Goal: Complete Application Form: Complete application form

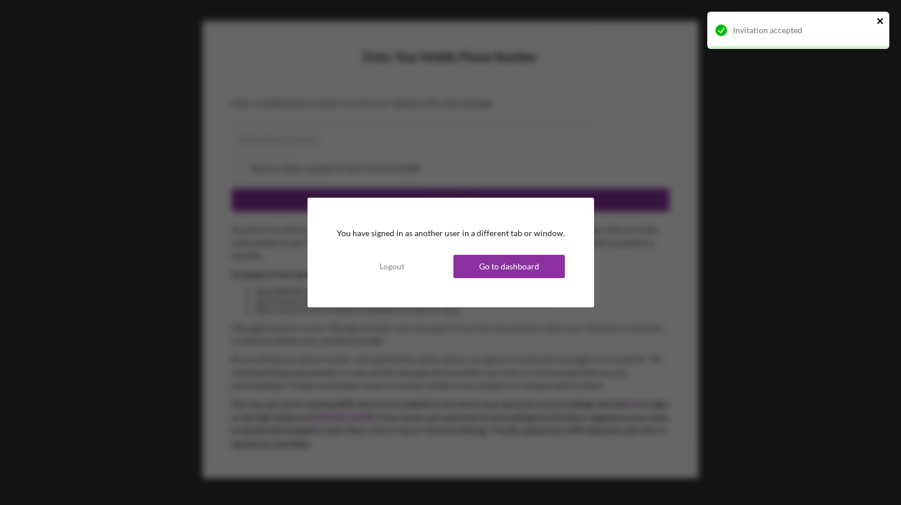
click at [880, 20] on icon "close" at bounding box center [880, 21] width 6 height 6
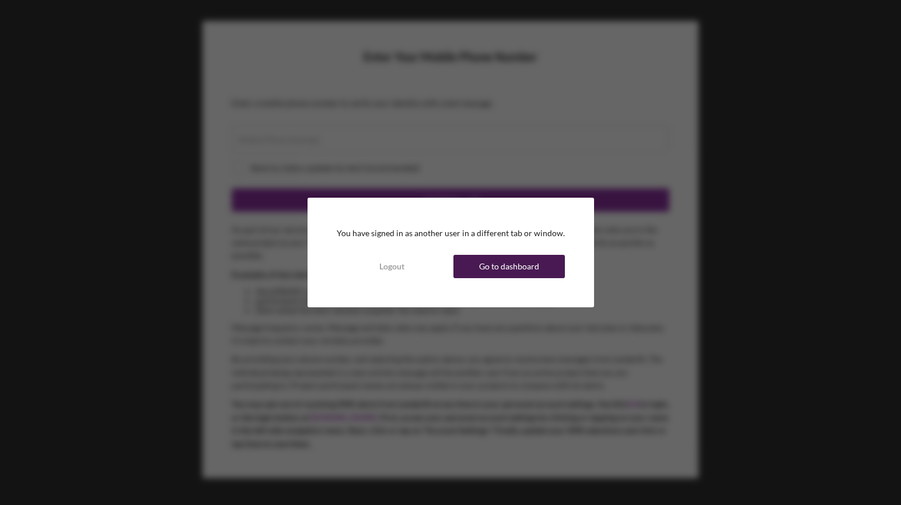
click at [483, 255] on div "Go to dashboard" at bounding box center [509, 266] width 60 height 23
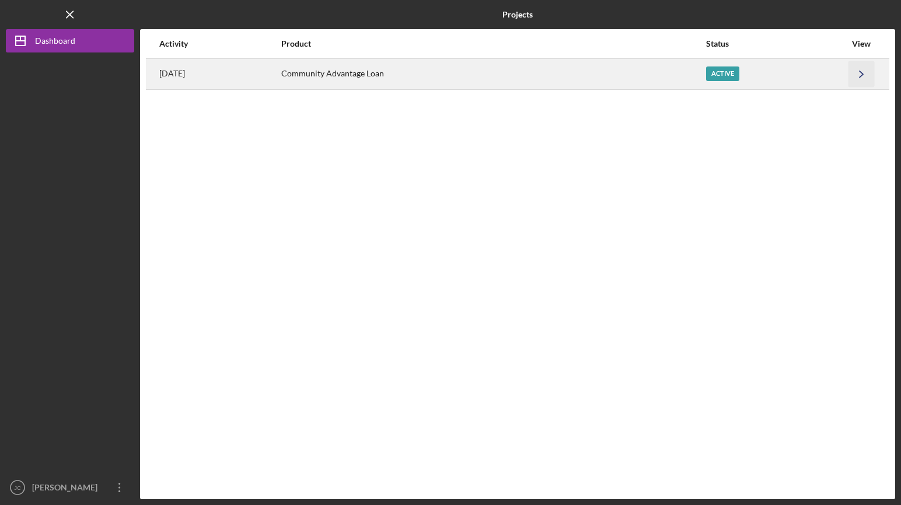
click at [849, 66] on icon "Icon/Navigate" at bounding box center [862, 74] width 26 height 26
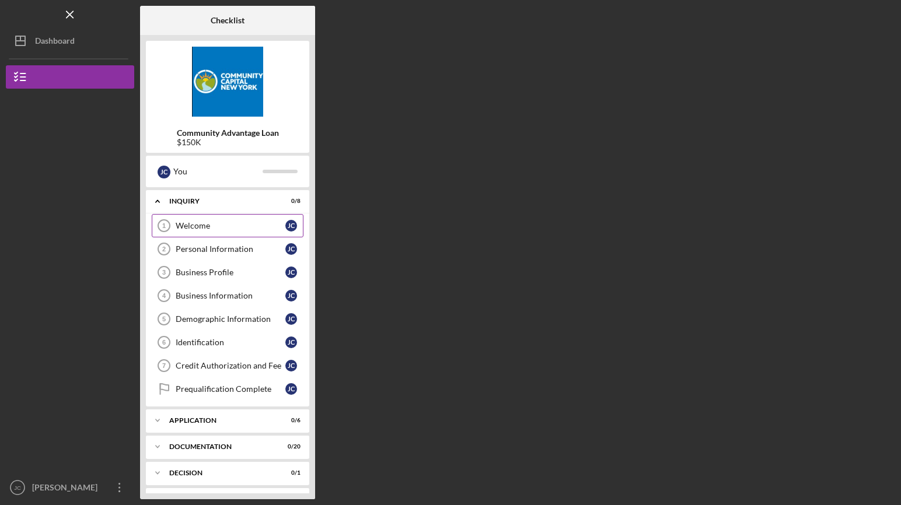
click at [227, 223] on div "Welcome" at bounding box center [231, 225] width 110 height 9
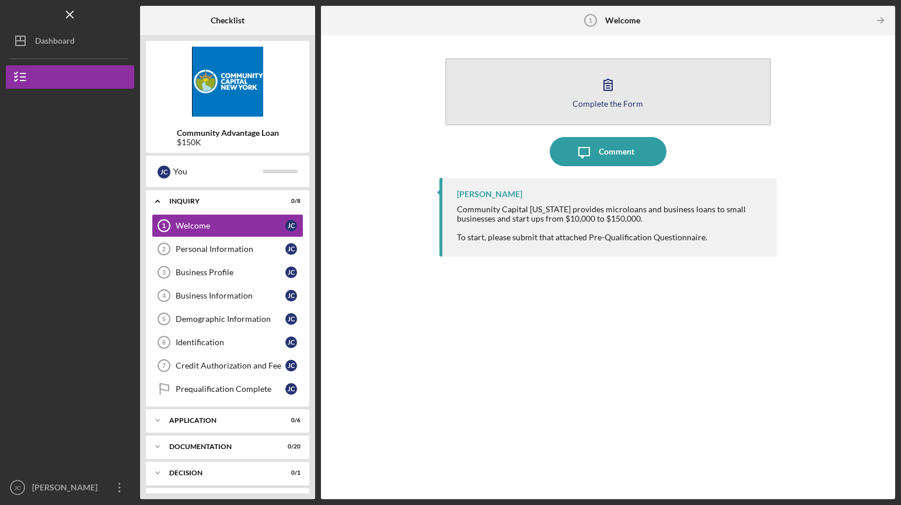
click at [609, 89] on icon "button" at bounding box center [608, 84] width 29 height 29
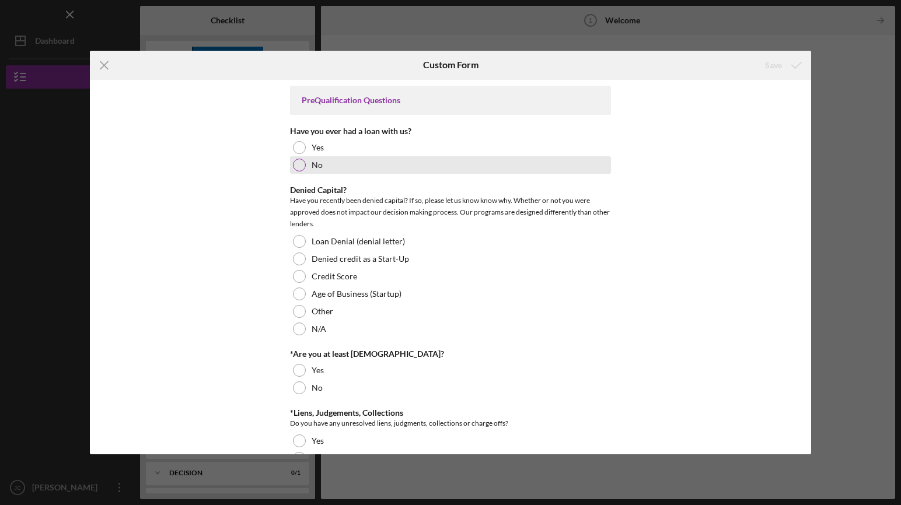
click at [297, 166] on div at bounding box center [299, 165] width 13 height 13
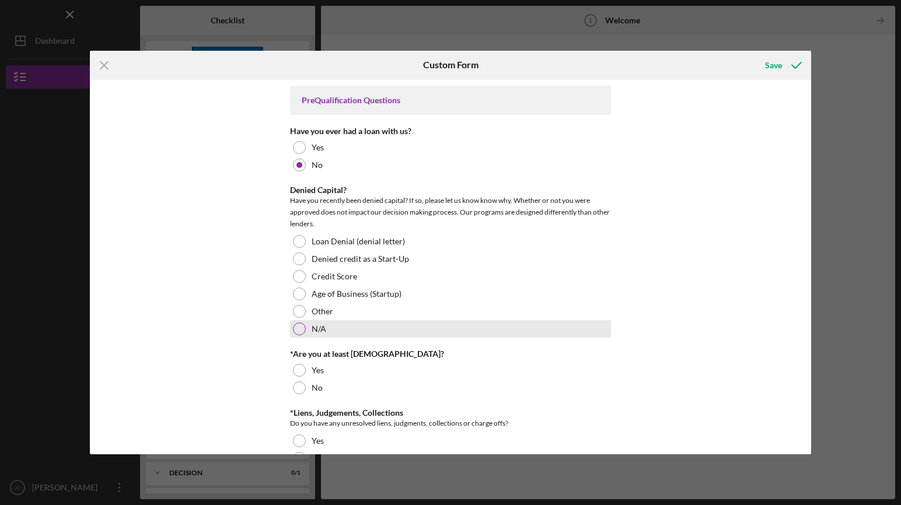
click at [296, 326] on div at bounding box center [299, 329] width 13 height 13
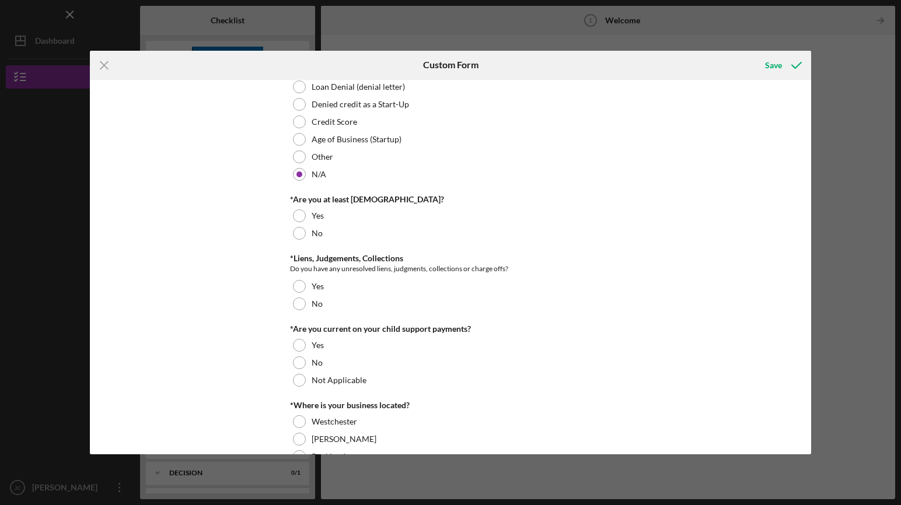
scroll to position [169, 0]
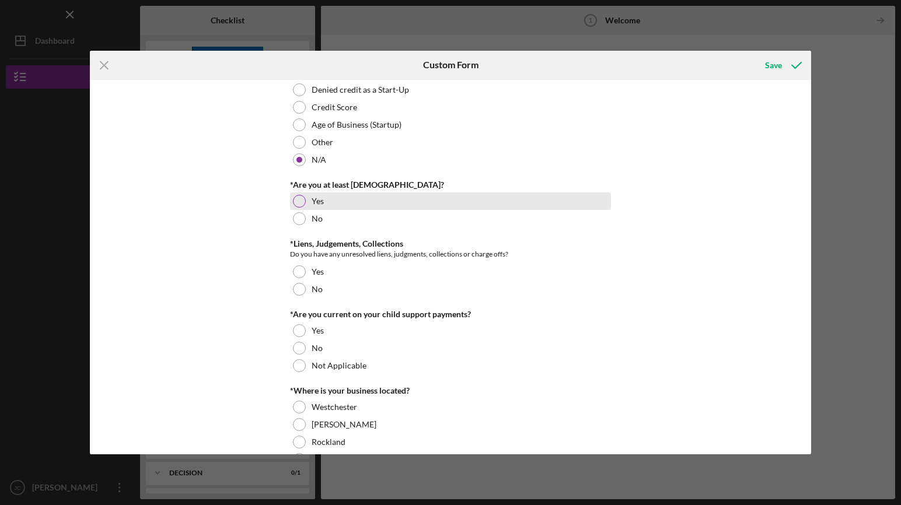
click at [299, 201] on div at bounding box center [299, 201] width 13 height 13
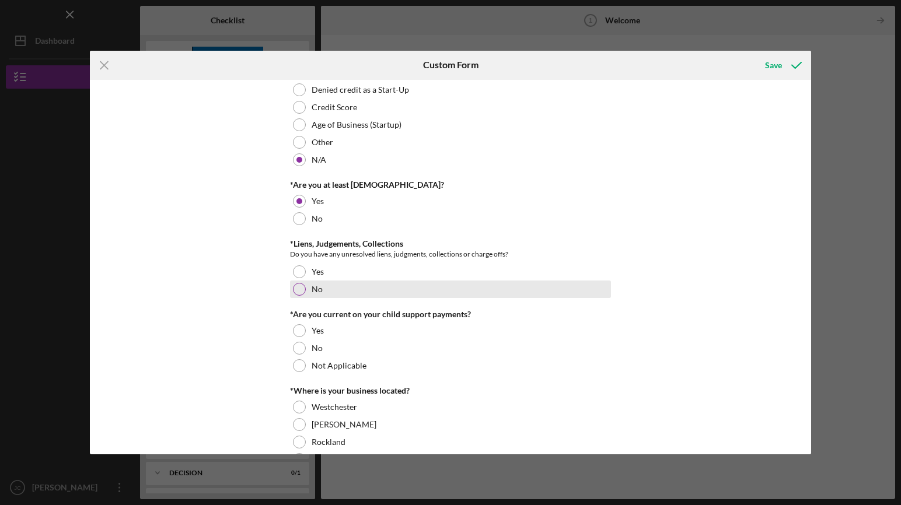
click at [299, 290] on div at bounding box center [299, 289] width 13 height 13
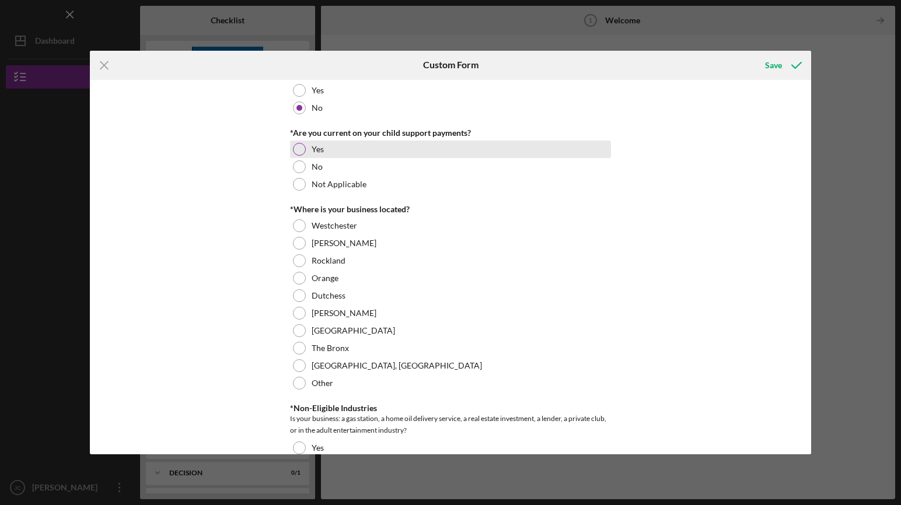
scroll to position [354, 0]
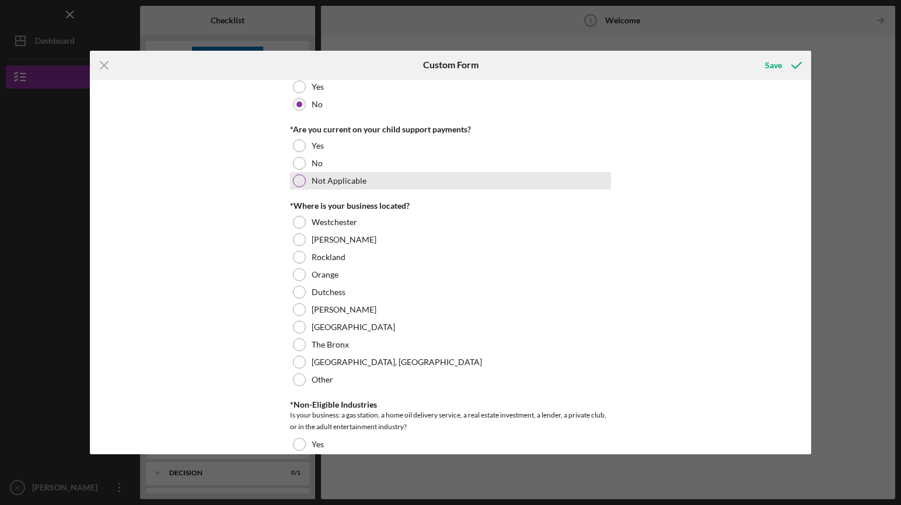
click at [301, 180] on div at bounding box center [299, 181] width 13 height 13
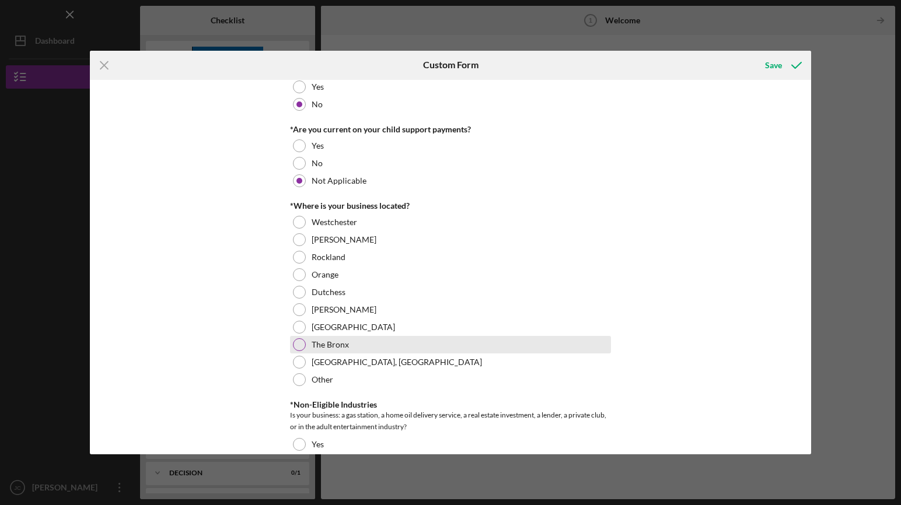
click at [298, 344] on div at bounding box center [299, 345] width 13 height 13
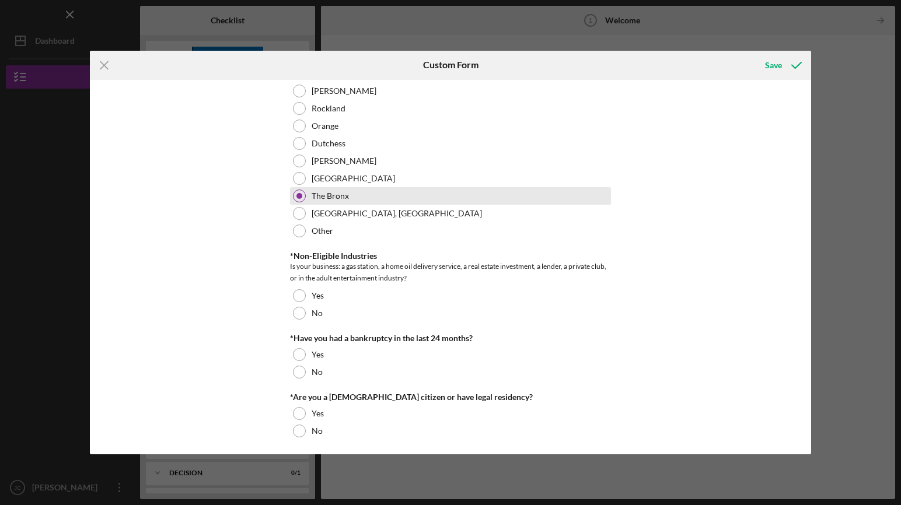
scroll to position [506, 0]
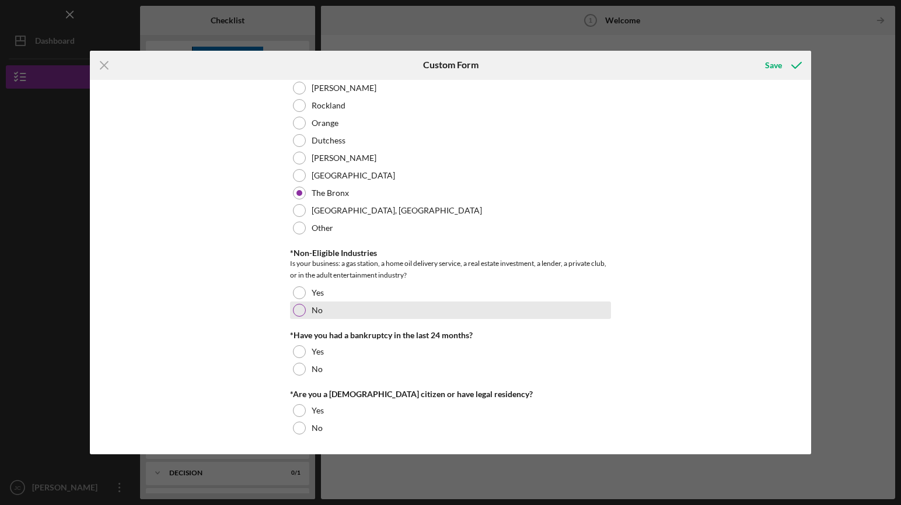
click at [296, 310] on div at bounding box center [299, 310] width 13 height 13
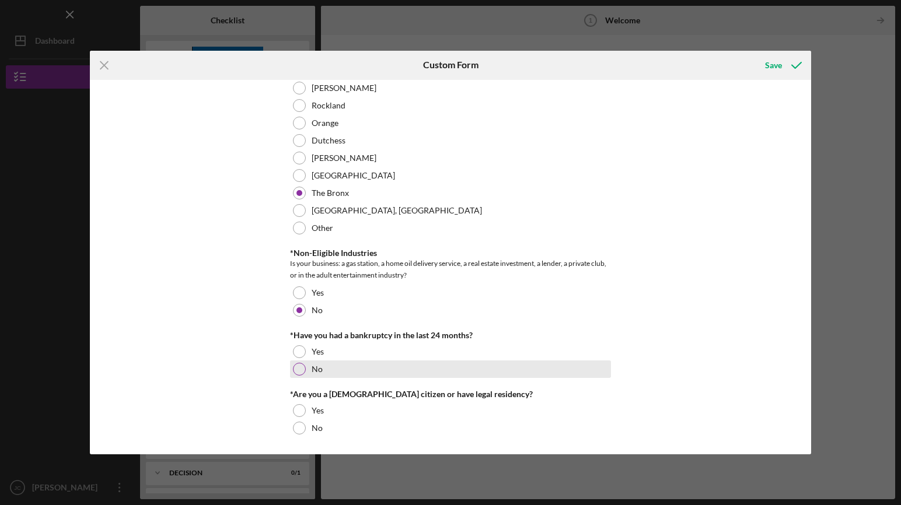
drag, startPoint x: 298, startPoint y: 367, endPoint x: 331, endPoint y: 374, distance: 33.4
click at [298, 367] on div at bounding box center [299, 369] width 13 height 13
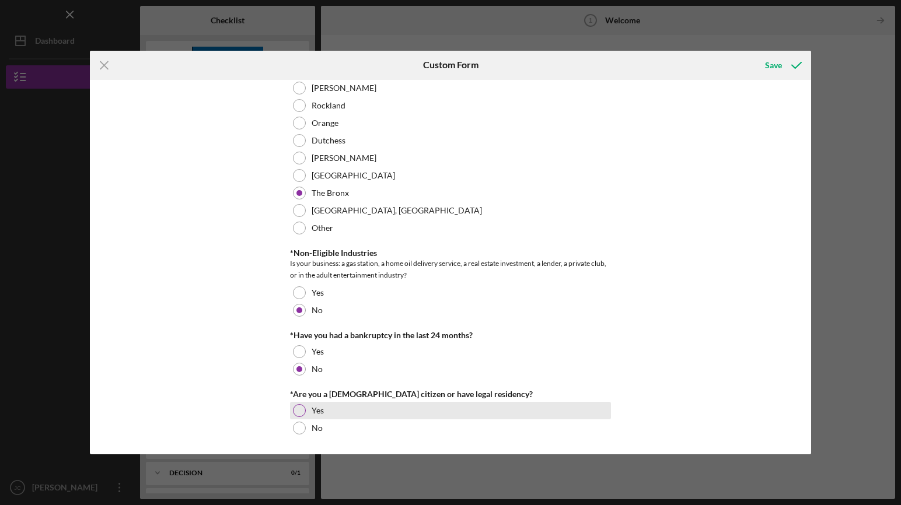
click at [296, 409] on div at bounding box center [299, 410] width 13 height 13
click at [776, 64] on div "Save" at bounding box center [773, 65] width 17 height 23
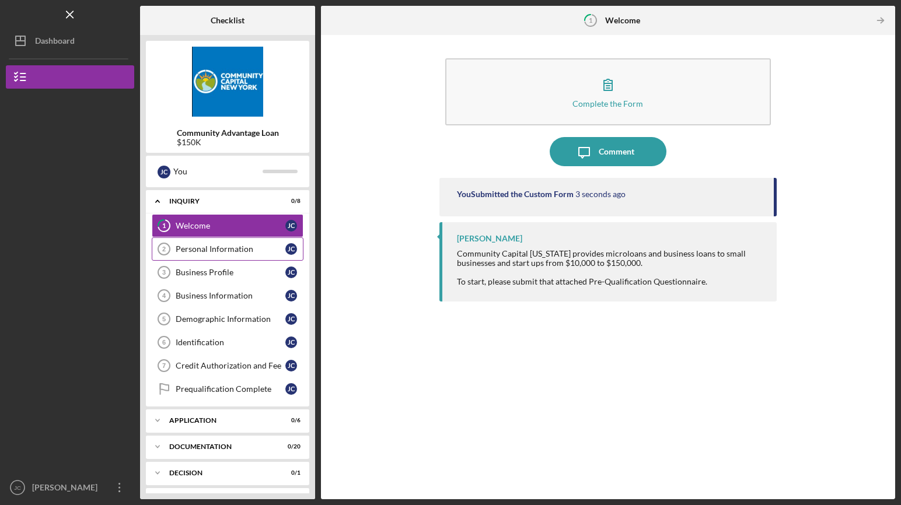
click at [208, 252] on div "Personal Information" at bounding box center [231, 249] width 110 height 9
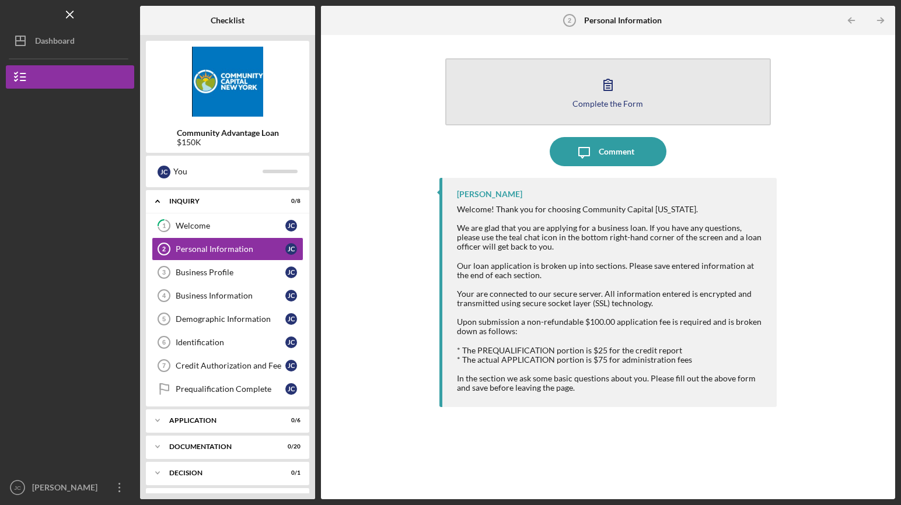
click at [543, 97] on button "Complete the Form Form" at bounding box center [608, 91] width 326 height 67
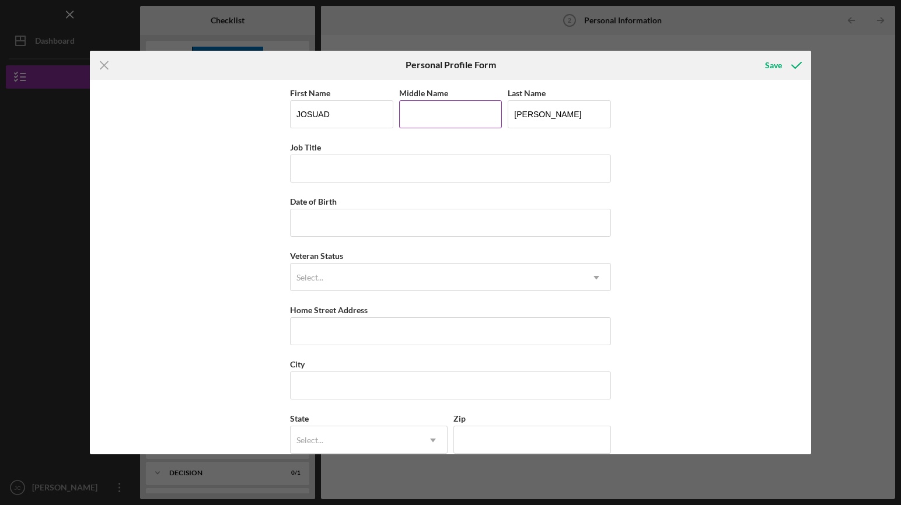
click at [438, 117] on input "Middle Name" at bounding box center [450, 114] width 103 height 28
type input "[PERSON_NAME]"
click at [375, 168] on input "Job Title" at bounding box center [450, 169] width 321 height 28
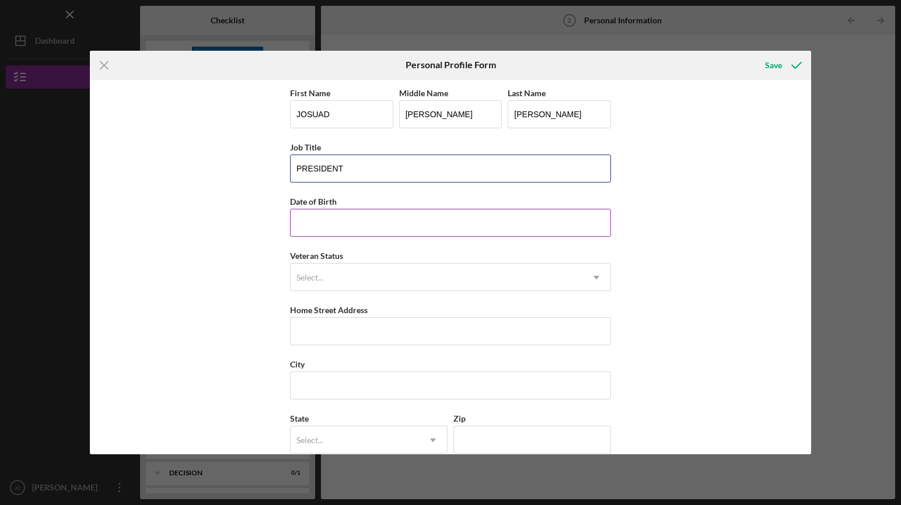
type input "PRESIDENT"
click at [371, 218] on input "Date of Birth" at bounding box center [450, 223] width 321 height 28
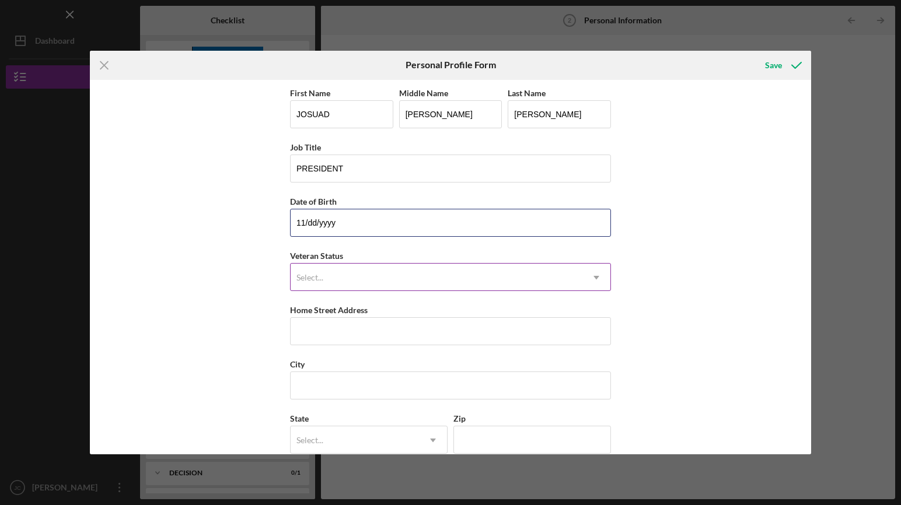
type input "11/dd/yyyy"
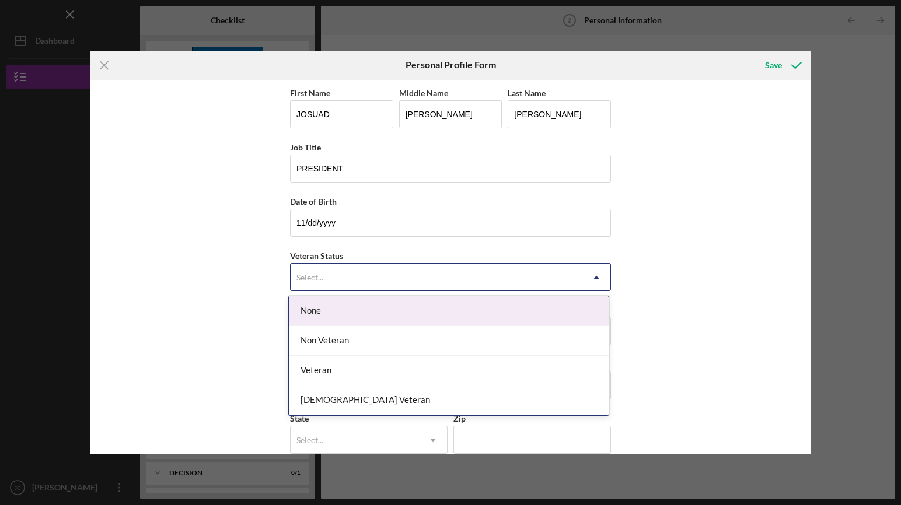
click at [394, 273] on div "Select..." at bounding box center [437, 277] width 292 height 27
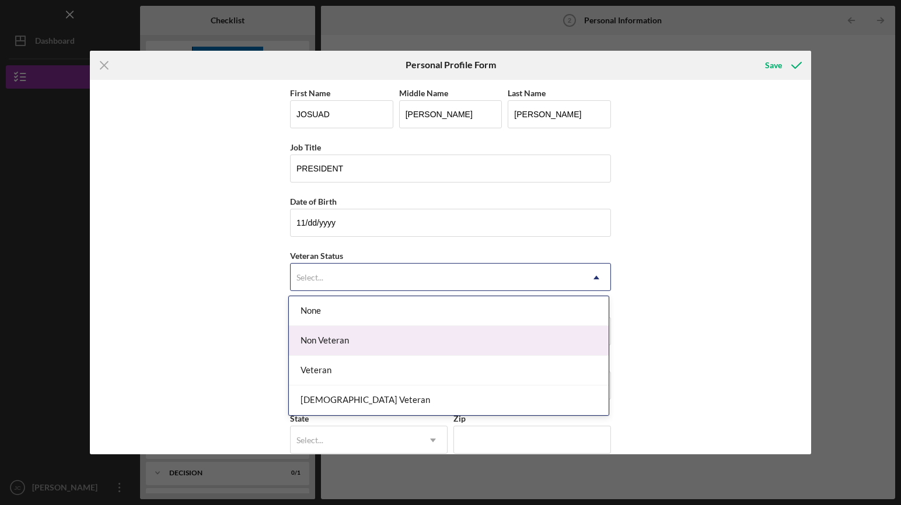
click at [362, 334] on div "Non Veteran" at bounding box center [449, 341] width 320 height 30
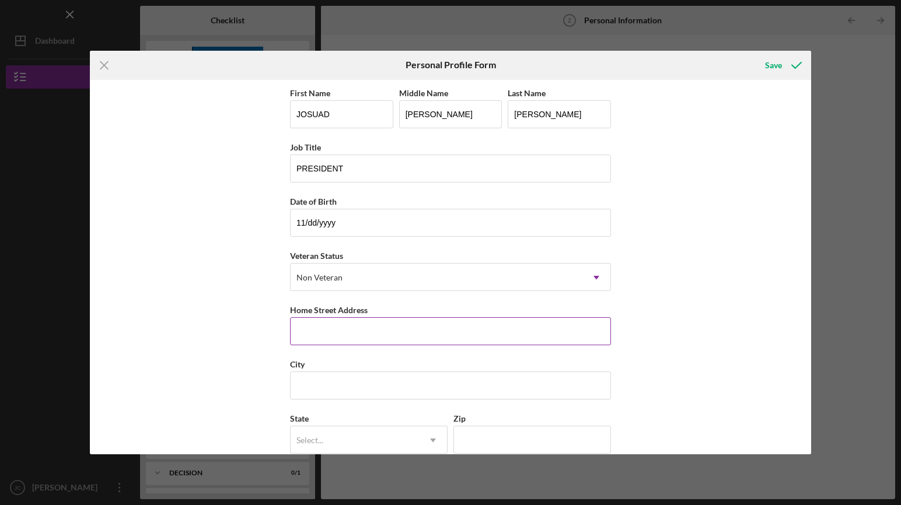
click at [363, 327] on input "Home Street Address" at bounding box center [450, 332] width 321 height 28
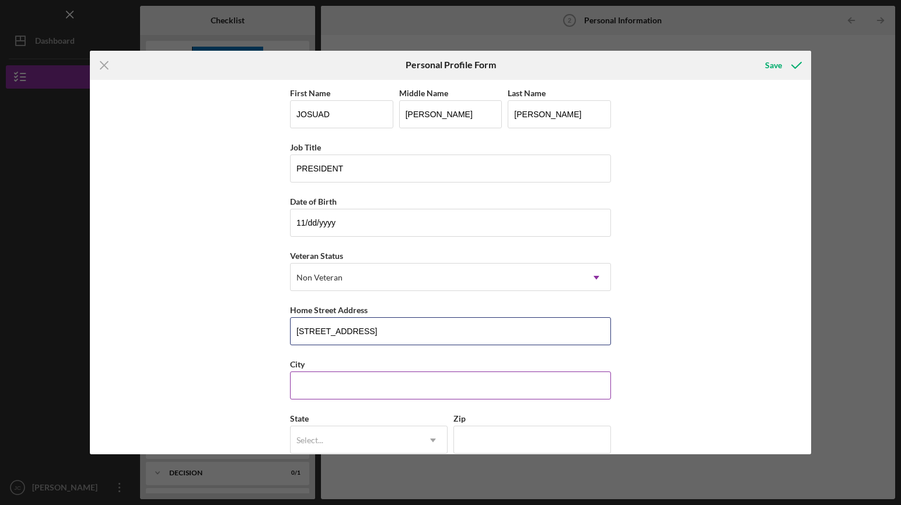
type input "[STREET_ADDRESS]"
click at [343, 383] on input "City" at bounding box center [450, 386] width 321 height 28
type input "[GEOGRAPHIC_DATA]"
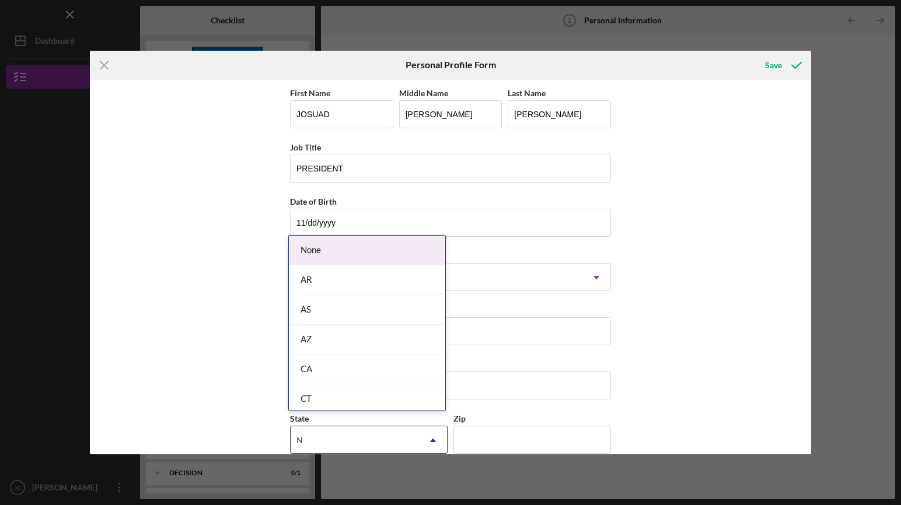
scroll to position [71, 0]
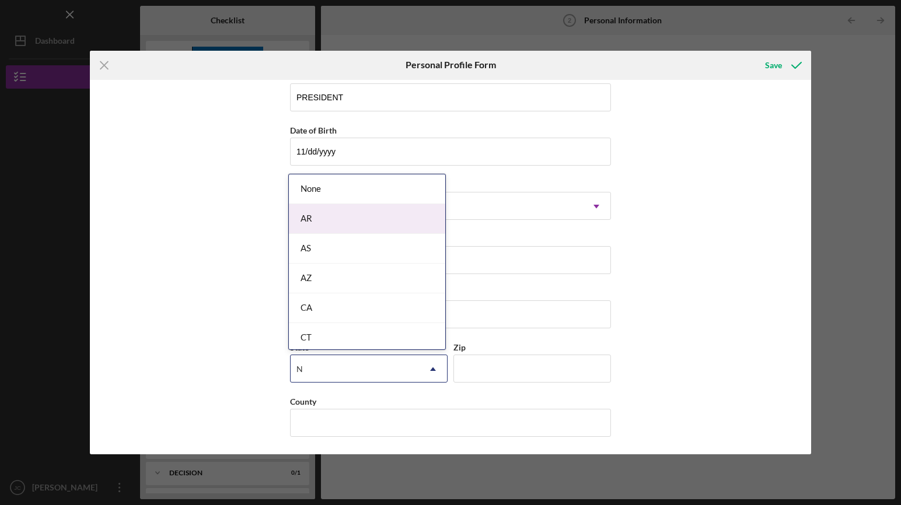
type input "N"
click at [228, 208] on div "First Name [PERSON_NAME] Middle Name [PERSON_NAME] Last Name [PERSON_NAME] Job …" at bounding box center [450, 267] width 721 height 375
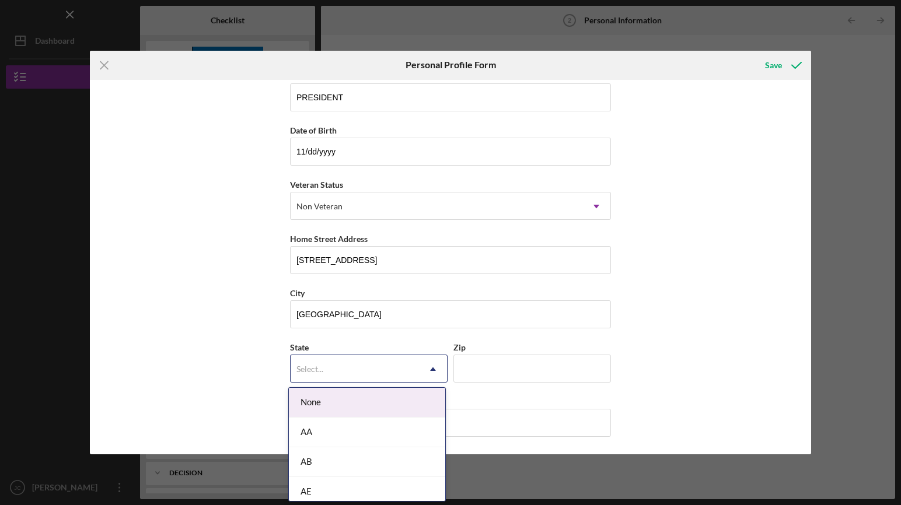
click at [431, 370] on icon "Icon/Dropdown Arrow" at bounding box center [433, 369] width 28 height 28
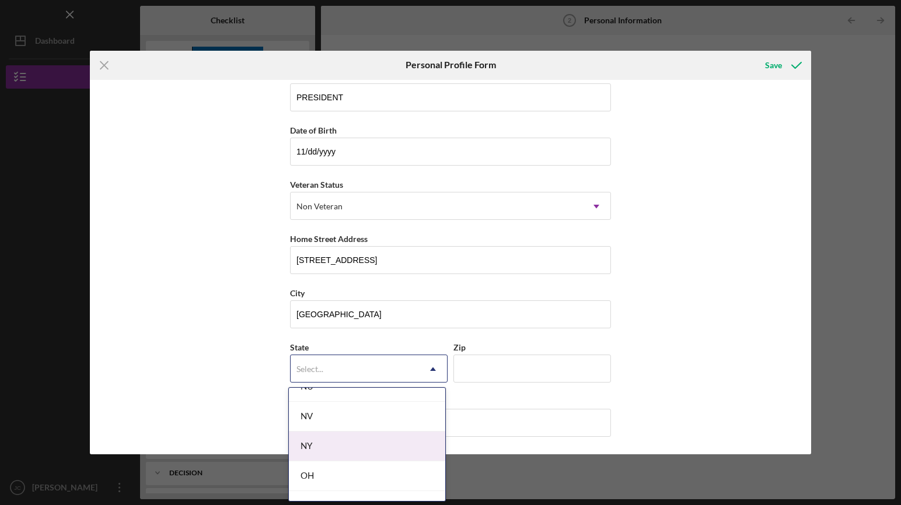
click at [371, 442] on div "NY" at bounding box center [367, 447] width 156 height 30
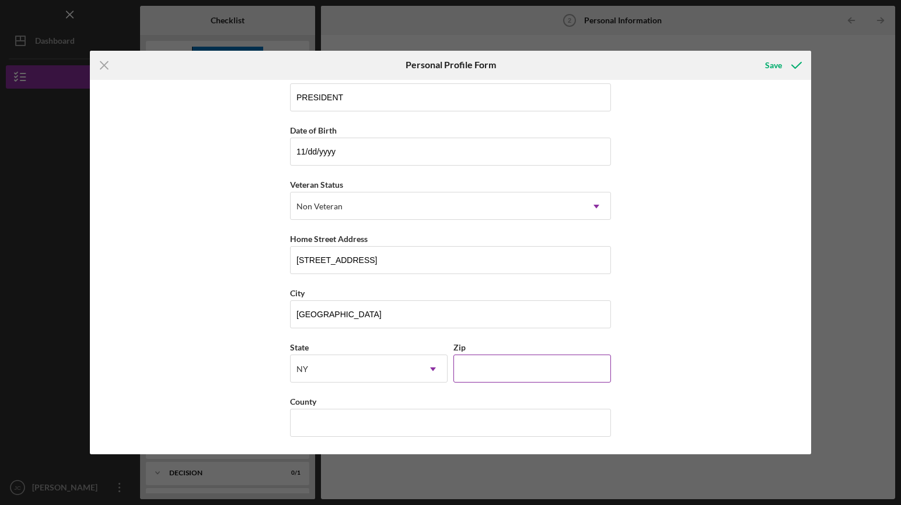
click at [506, 367] on input "Zip" at bounding box center [532, 369] width 158 height 28
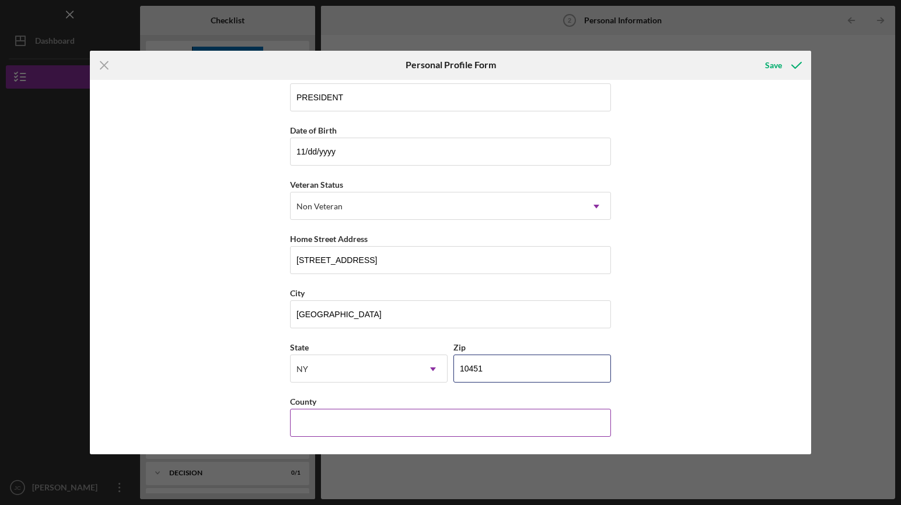
type input "10451"
click at [354, 424] on input "County" at bounding box center [450, 423] width 321 height 28
type input "[GEOGRAPHIC_DATA]"
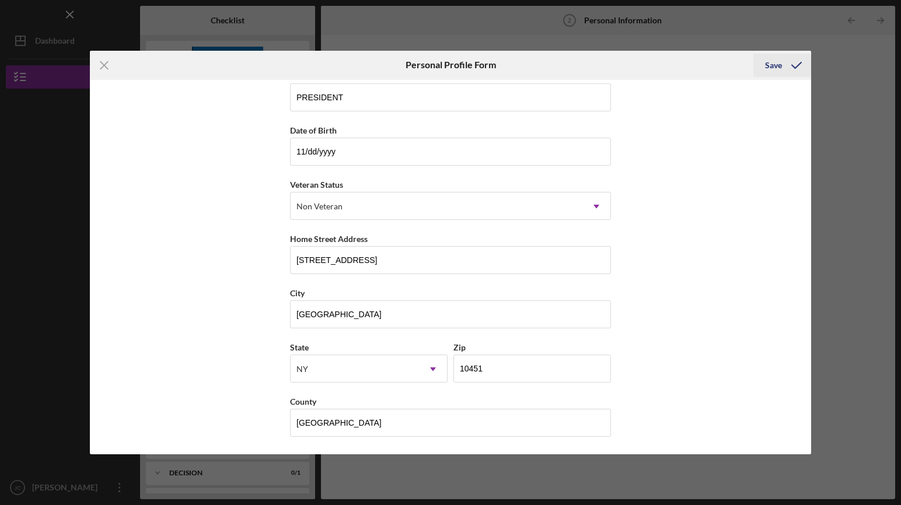
click at [770, 66] on div "Save" at bounding box center [773, 65] width 17 height 23
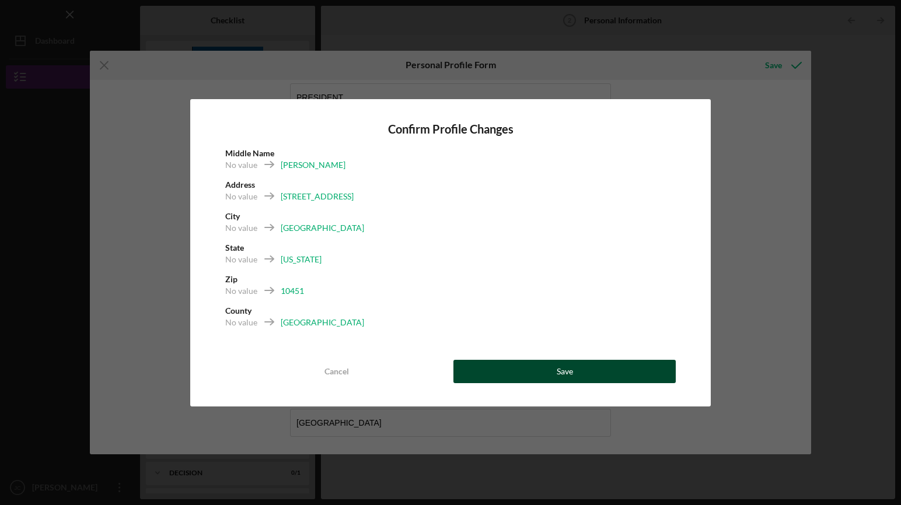
click at [559, 379] on div "Save" at bounding box center [565, 371] width 16 height 23
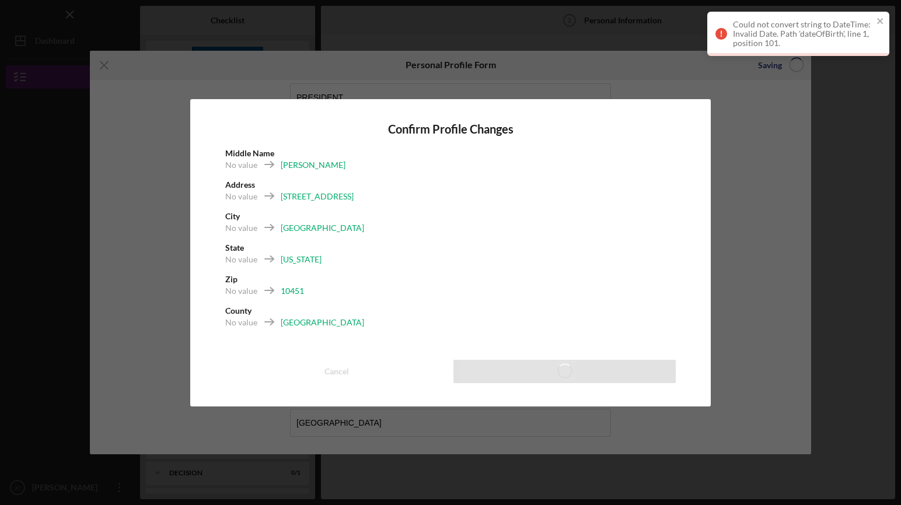
click at [773, 36] on div "Could not convert string to DateTime: Invalid Date. Path 'dateOfBirth', line 1,…" at bounding box center [803, 34] width 140 height 28
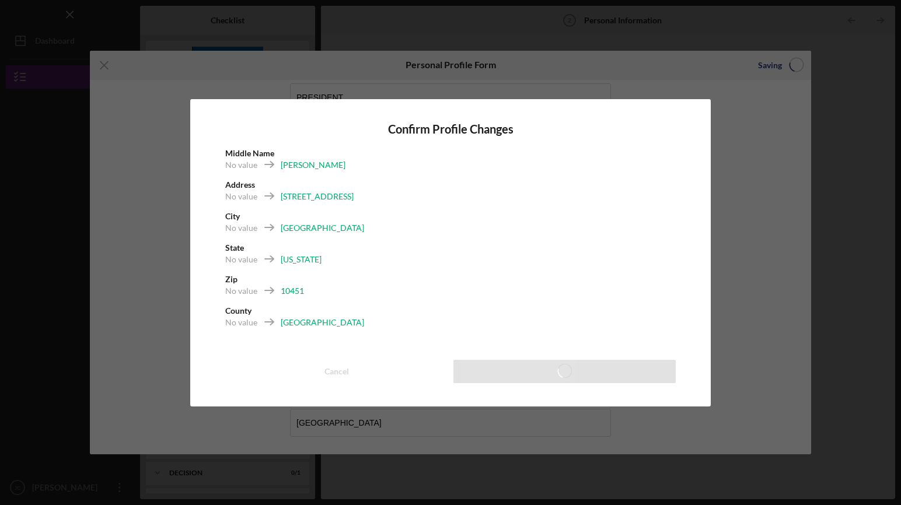
click at [555, 182] on div "Address No value [STREET_ADDRESS]" at bounding box center [450, 195] width 451 height 32
click at [690, 114] on div "Confirm Profile Changes Middle Name No value [PERSON_NAME] Address No value [ST…" at bounding box center [450, 253] width 521 height 308
click at [304, 117] on div "Confirm Profile Changes Middle Name No value [PERSON_NAME] Address No value [ST…" at bounding box center [450, 253] width 521 height 308
click at [105, 64] on div "Confirm Profile Changes Middle Name No value [PERSON_NAME] Address No value [ST…" at bounding box center [450, 252] width 901 height 505
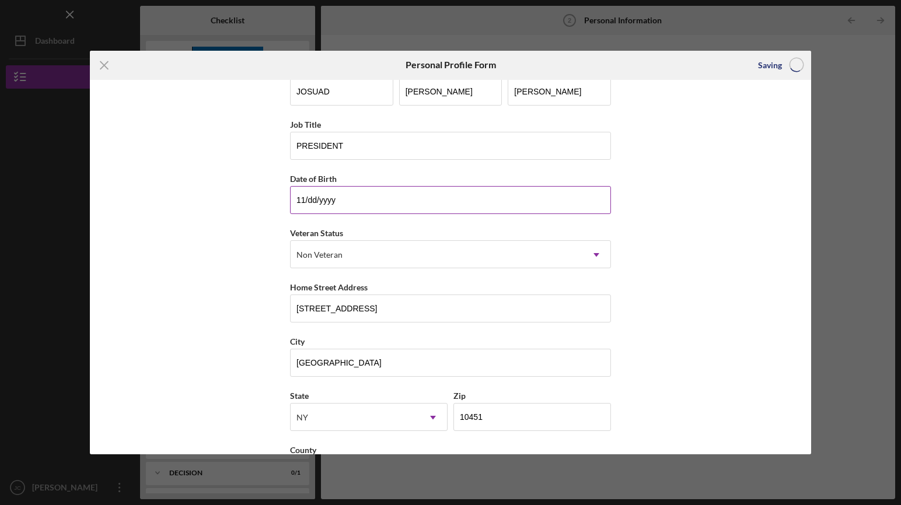
scroll to position [20, 0]
click at [381, 196] on input "11/dd/yyyy" at bounding box center [450, 203] width 321 height 28
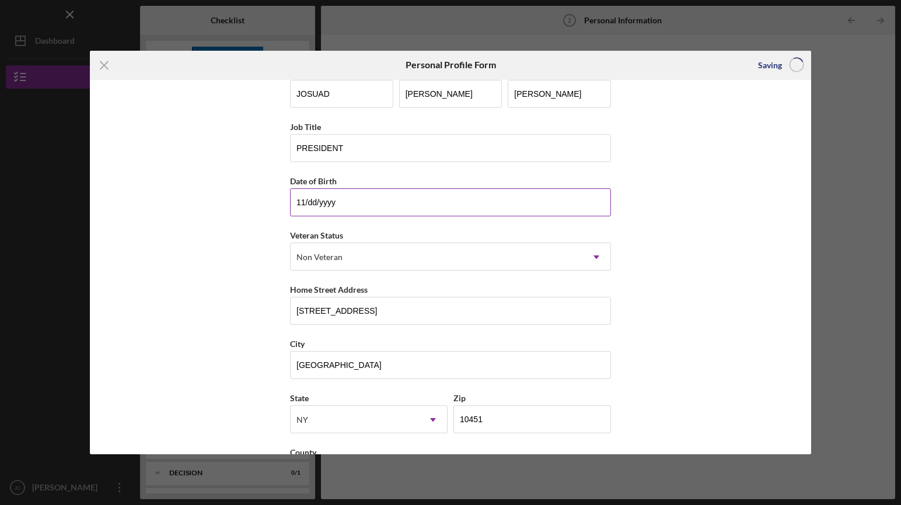
click at [378, 198] on input "11/dd/yyyy" at bounding box center [450, 203] width 321 height 28
type input "1m/dd/yyyy"
type input "[DATE]"
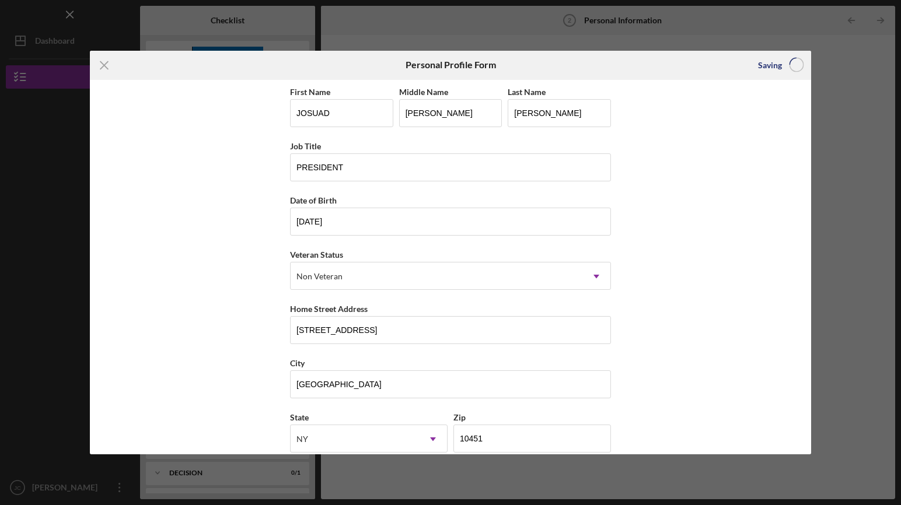
scroll to position [0, 0]
click at [453, 228] on input "[DATE]" at bounding box center [450, 223] width 321 height 28
click at [545, 165] on input "PRESIDENT" at bounding box center [450, 169] width 321 height 28
click at [104, 64] on line at bounding box center [105, 65] width 8 height 8
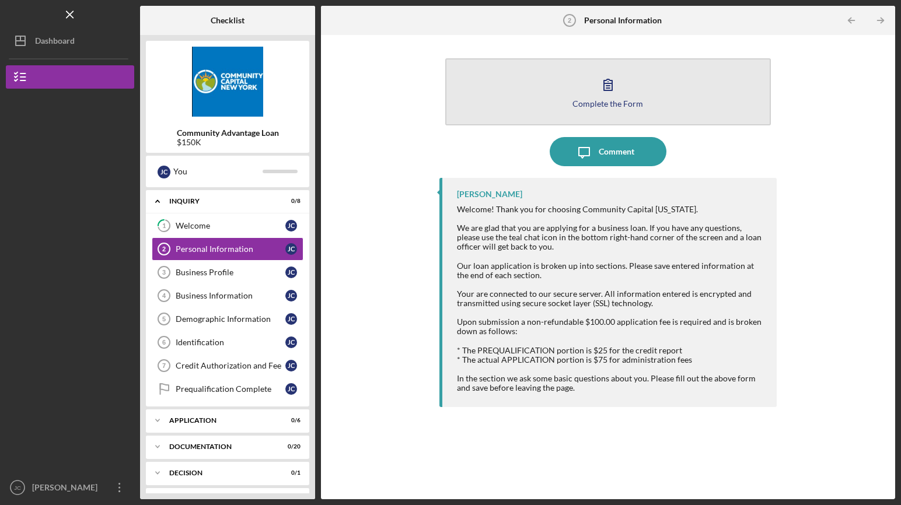
click at [605, 101] on div "Complete the Form" at bounding box center [608, 103] width 71 height 9
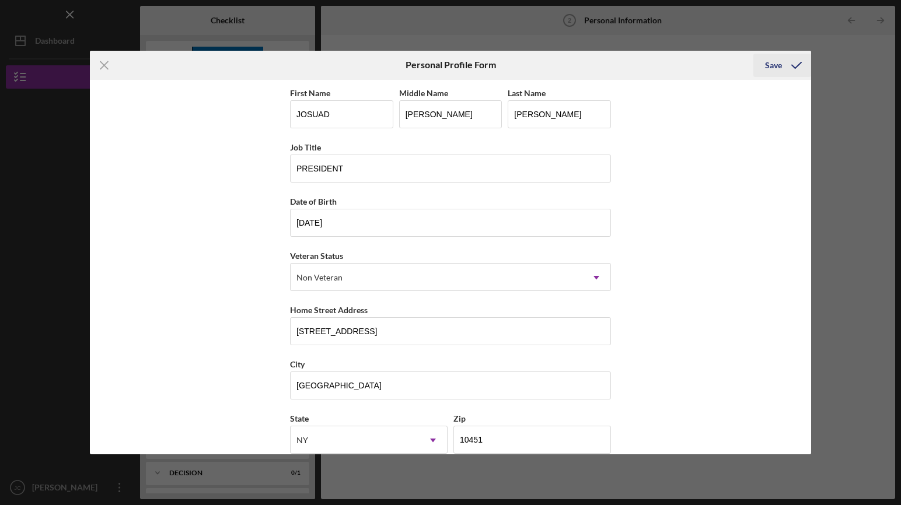
click at [775, 67] on div "Save" at bounding box center [773, 65] width 17 height 23
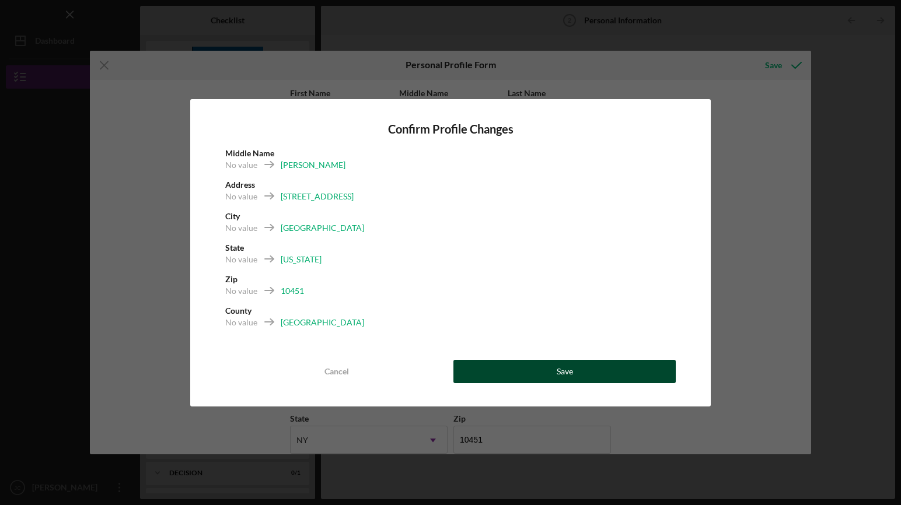
click at [580, 369] on button "Save" at bounding box center [564, 371] width 222 height 23
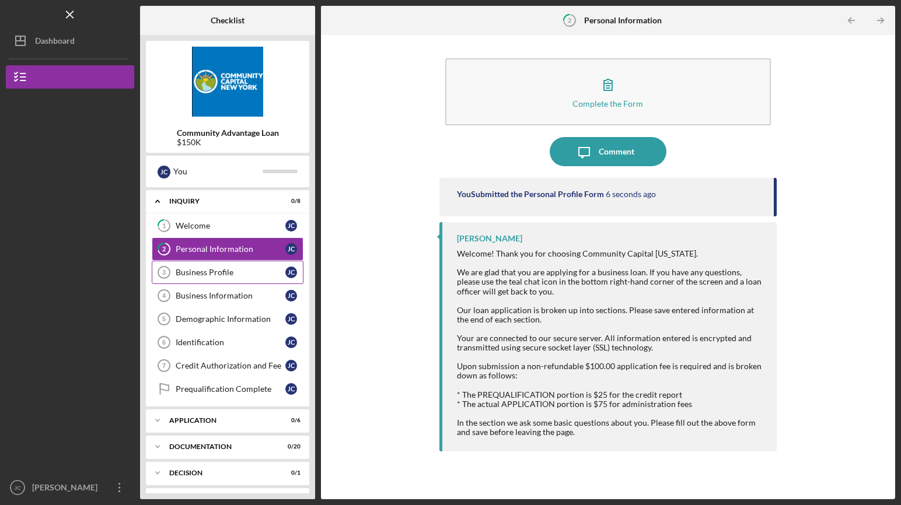
click at [223, 270] on div "Business Profile" at bounding box center [231, 272] width 110 height 9
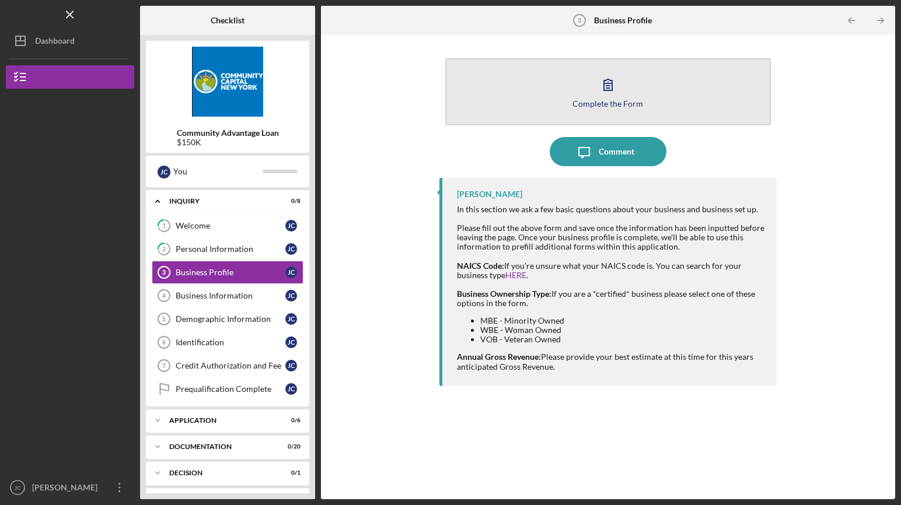
click at [603, 93] on icon "button" at bounding box center [608, 84] width 29 height 29
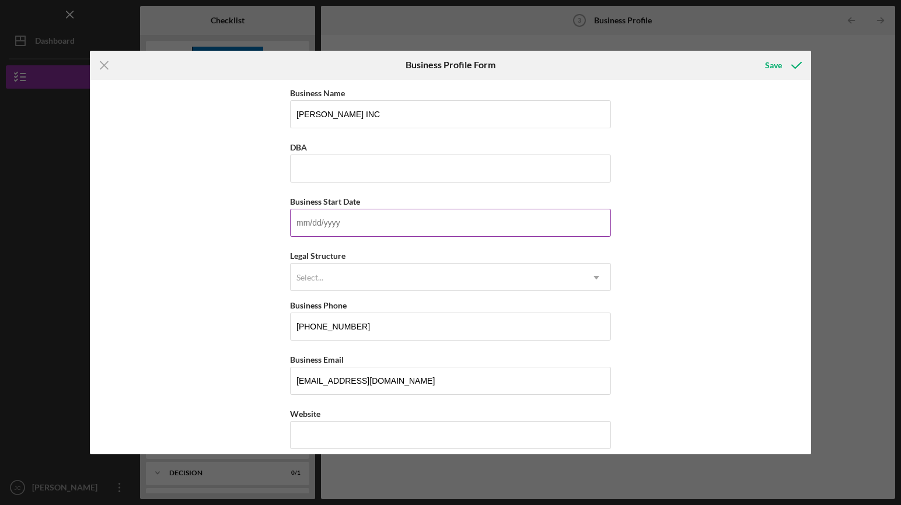
click at [368, 223] on input "Business Start Date" at bounding box center [450, 223] width 321 height 28
type input "[DATE]"
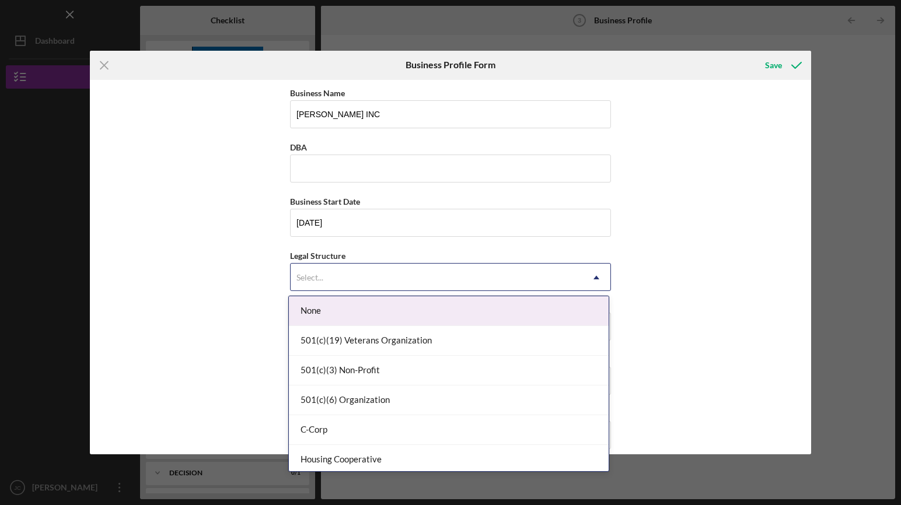
click at [403, 279] on div "Select..." at bounding box center [437, 277] width 292 height 27
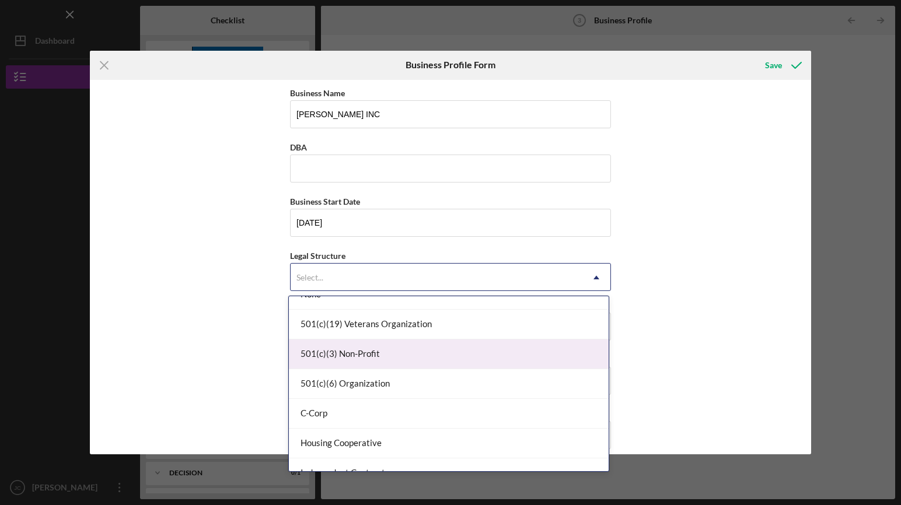
scroll to position [44, 0]
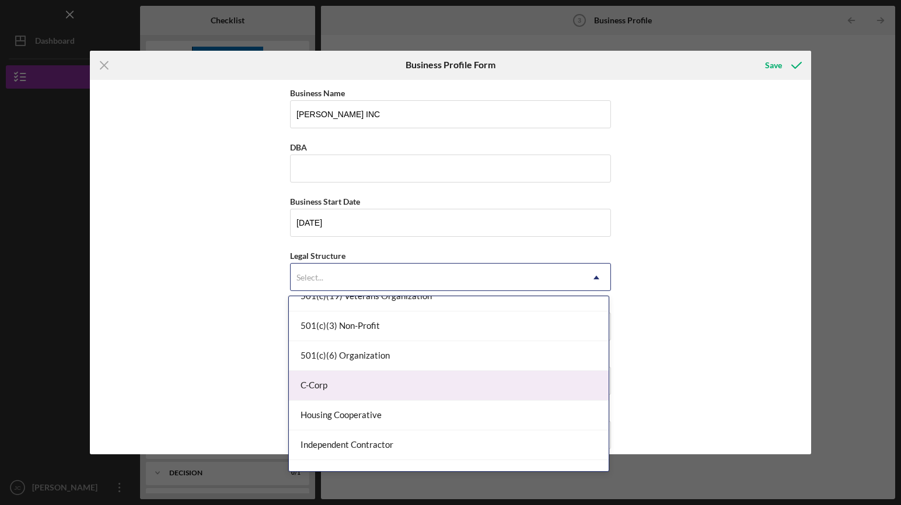
click at [403, 383] on div "C-Corp" at bounding box center [449, 386] width 320 height 30
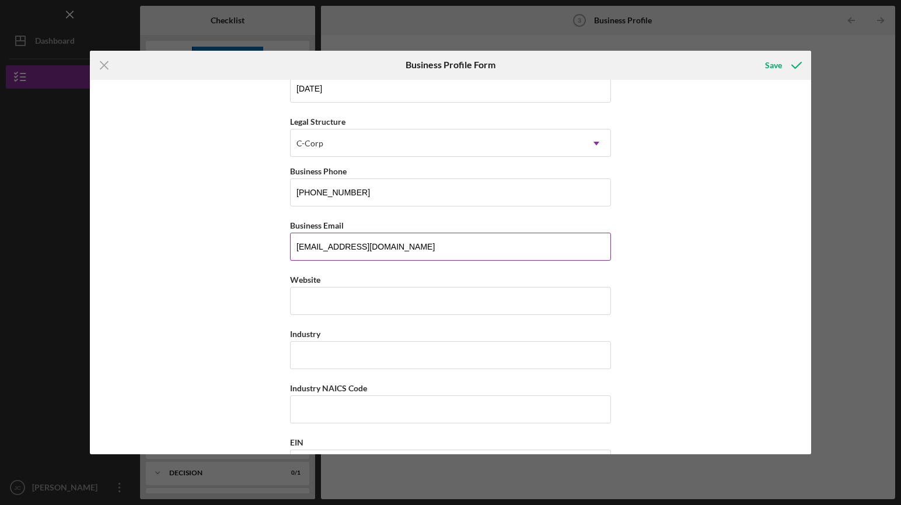
scroll to position [208, 0]
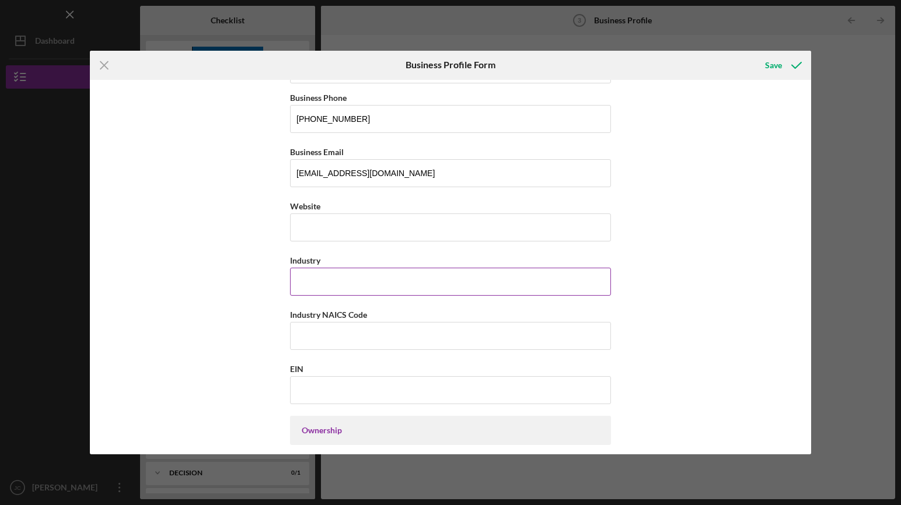
click at [358, 277] on input "Industry" at bounding box center [450, 282] width 321 height 28
type input "485999"
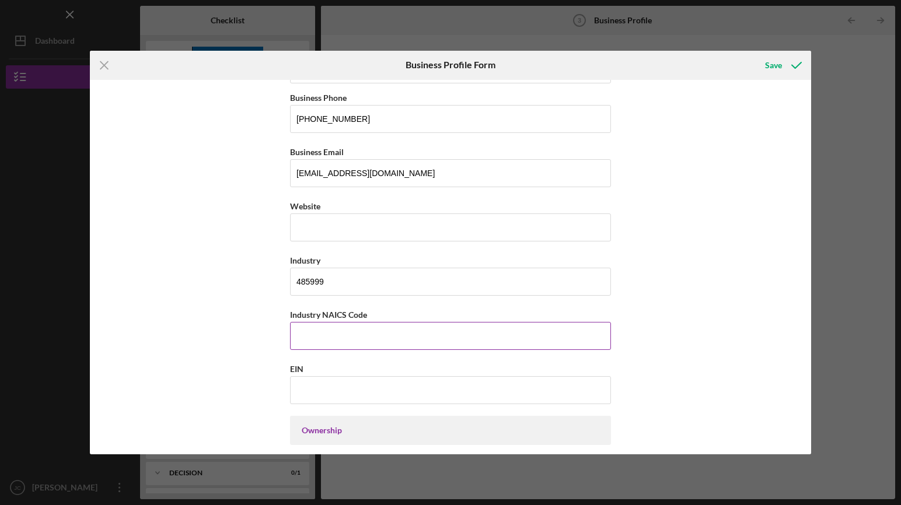
click at [336, 341] on input "Industry NAICS Code" at bounding box center [450, 336] width 321 height 28
type input "485999"
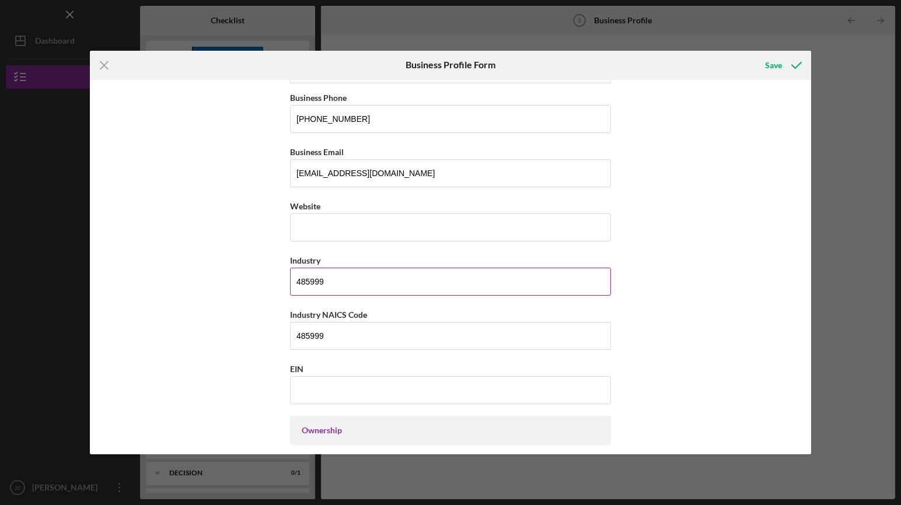
click at [342, 284] on input "485999" at bounding box center [450, 282] width 321 height 28
type input "4"
type input "GROUND TRANSPORTATION"
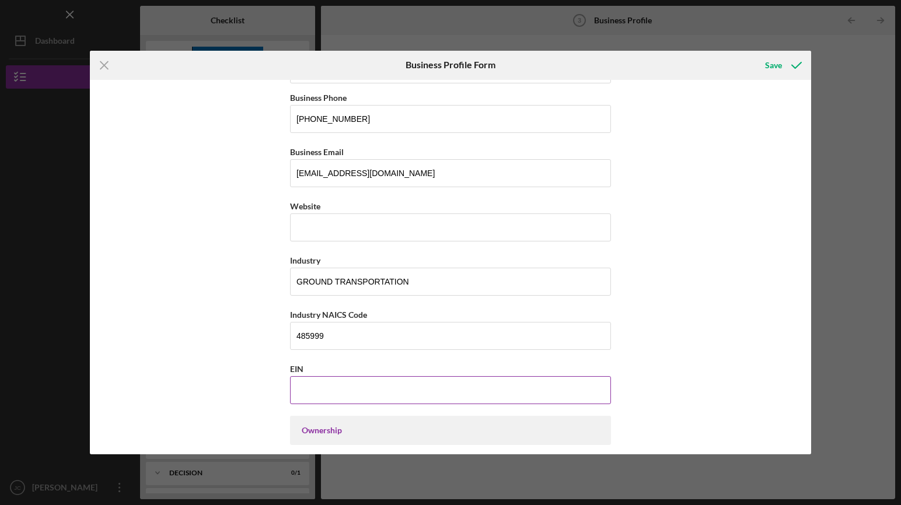
click at [374, 388] on input "EIN" at bounding box center [450, 390] width 321 height 28
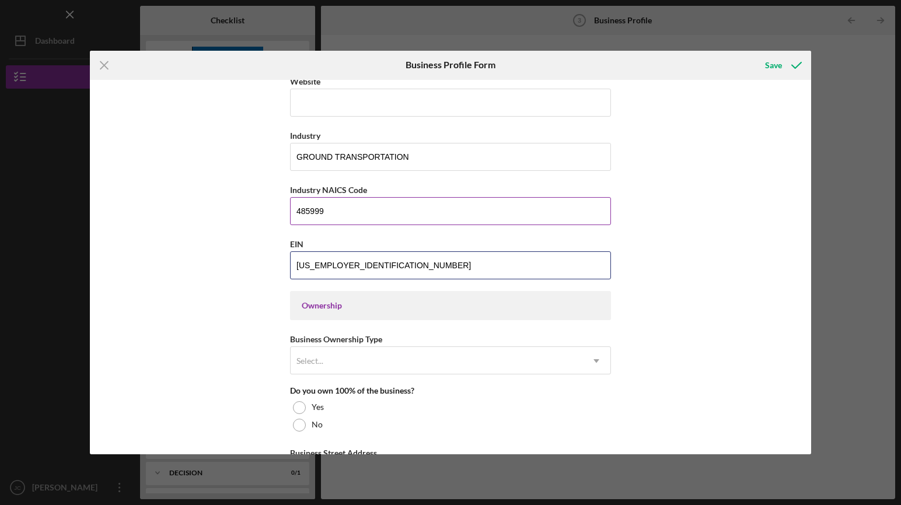
scroll to position [482, 0]
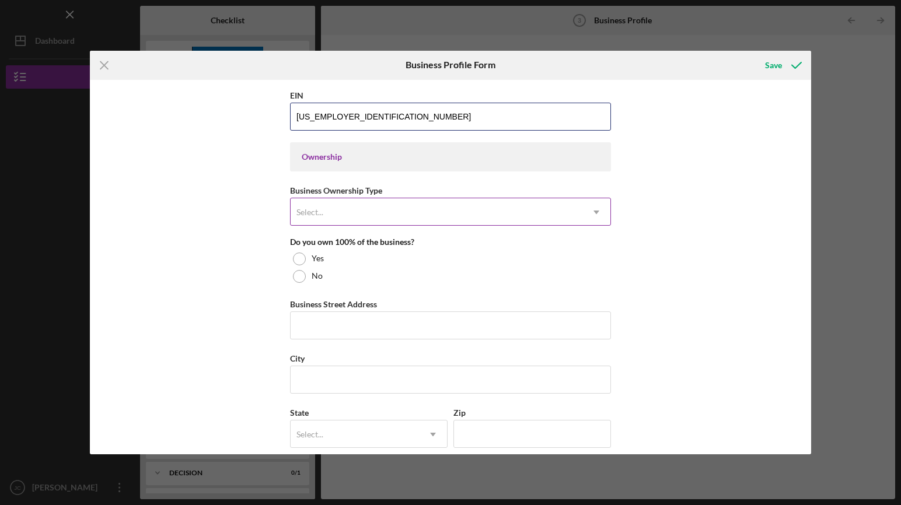
type input "[US_EMPLOYER_IDENTIFICATION_NUMBER]"
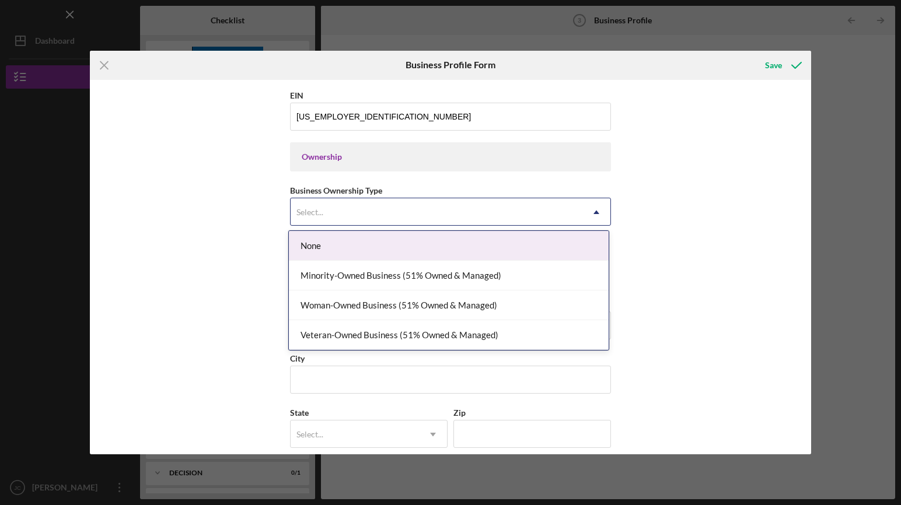
click at [585, 214] on icon "Icon/Dropdown Arrow" at bounding box center [596, 212] width 28 height 28
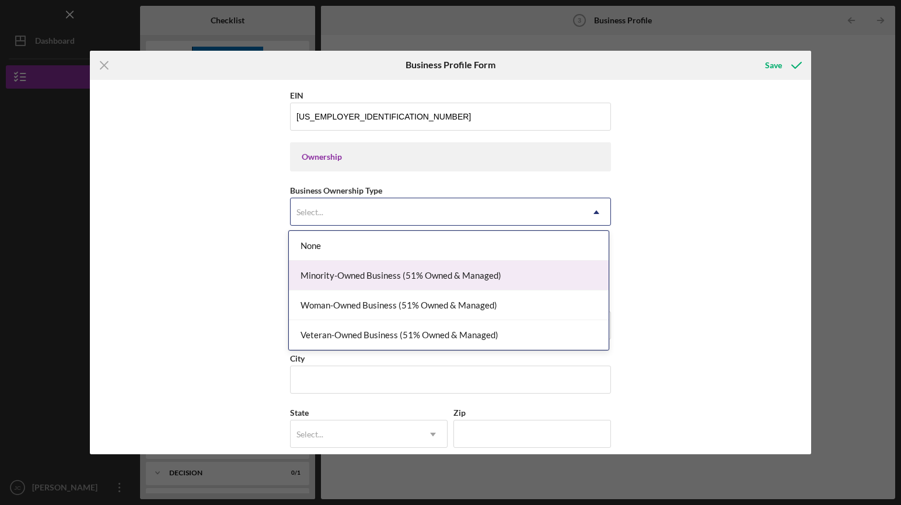
click at [503, 271] on div "Minority-Owned Business (51% Owned & Managed)" at bounding box center [449, 276] width 320 height 30
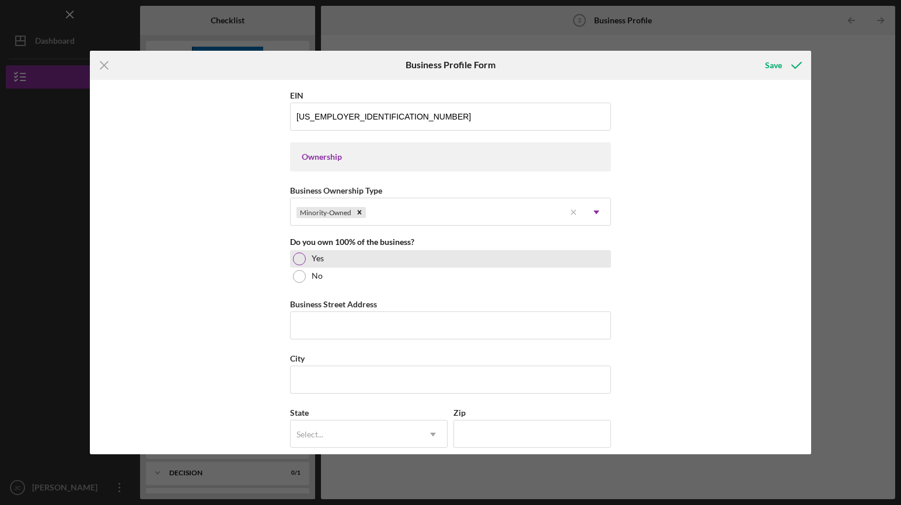
click at [297, 259] on div at bounding box center [299, 259] width 13 height 13
click at [347, 326] on input "Business Street Address" at bounding box center [450, 326] width 321 height 28
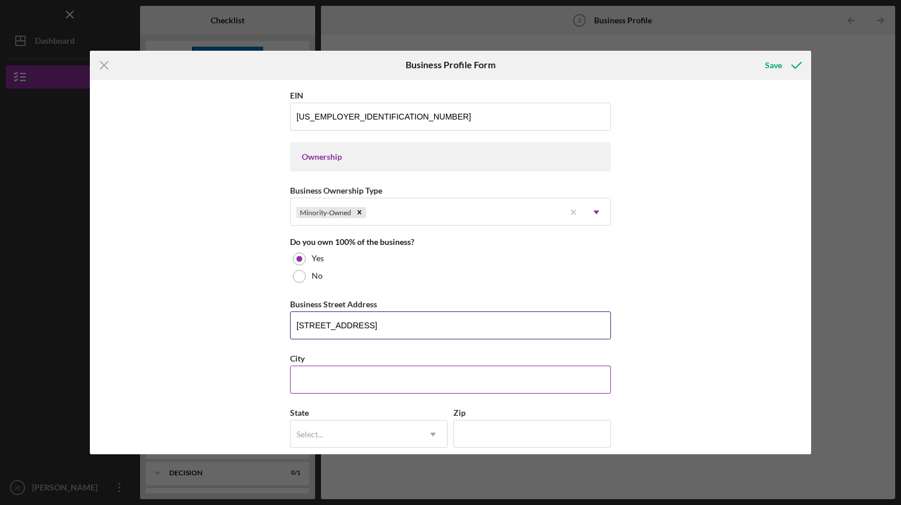
type input "[STREET_ADDRESS]"
click at [348, 381] on input "City" at bounding box center [450, 380] width 321 height 28
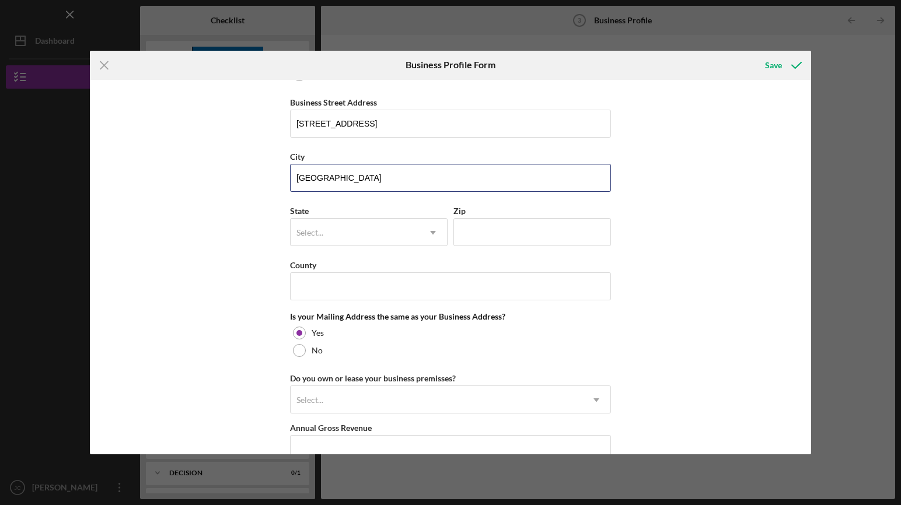
scroll to position [700, 0]
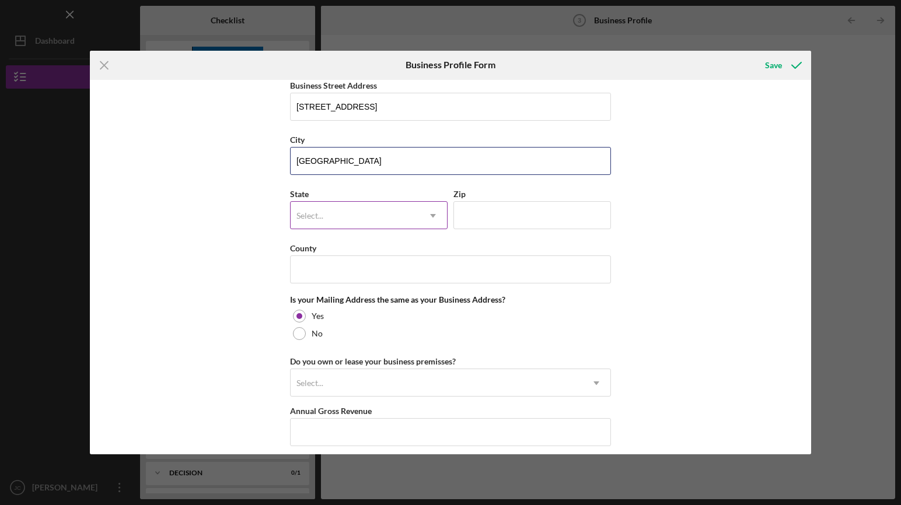
type input "[GEOGRAPHIC_DATA]"
click at [427, 210] on icon "Icon/Dropdown Arrow" at bounding box center [433, 216] width 28 height 28
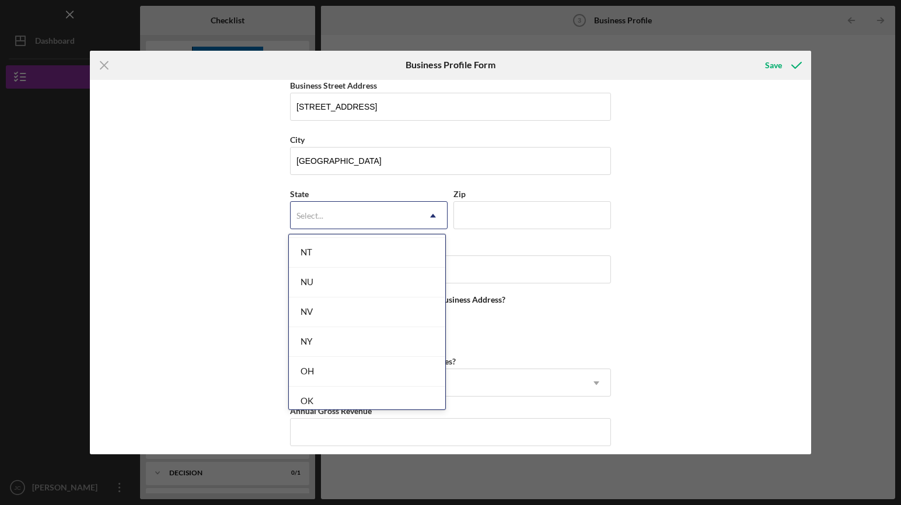
scroll to position [1456, 0]
click at [342, 312] on div "NY" at bounding box center [367, 311] width 156 height 30
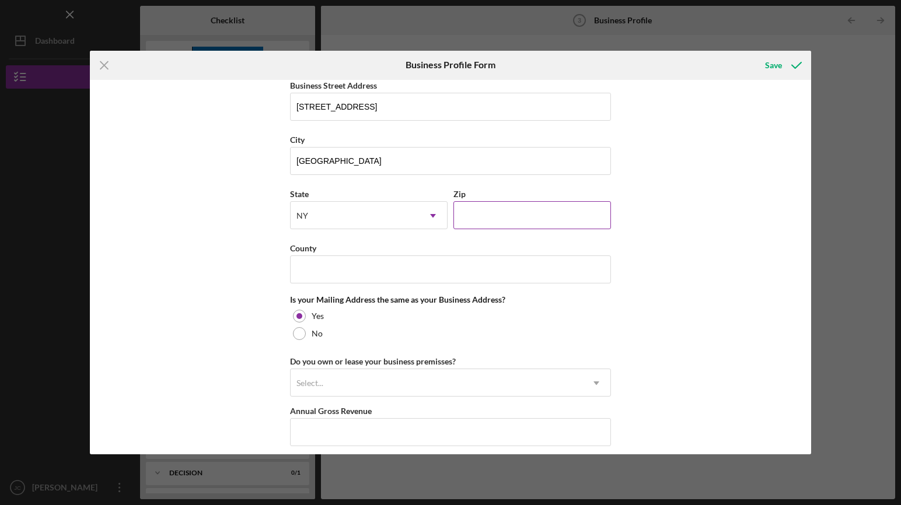
click at [516, 216] on input "Zip" at bounding box center [532, 215] width 158 height 28
type input "10451"
click at [371, 274] on input "County" at bounding box center [450, 270] width 321 height 28
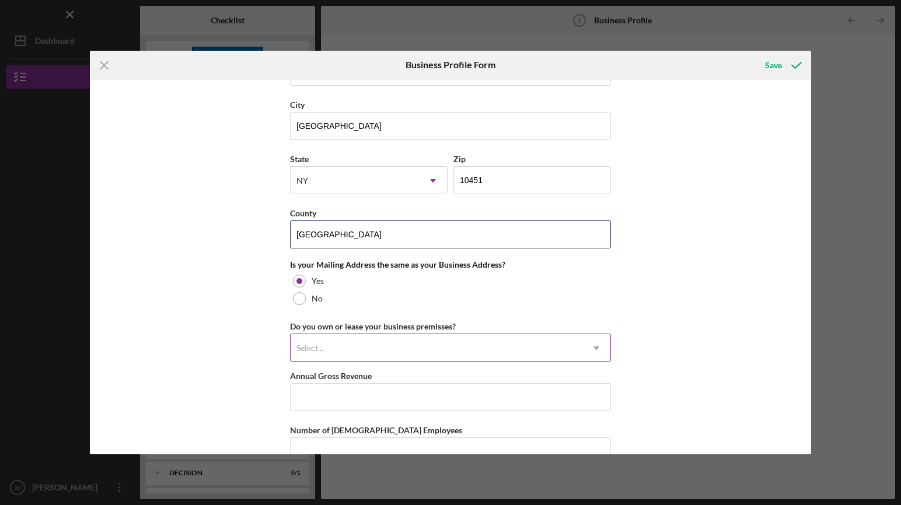
scroll to position [761, 0]
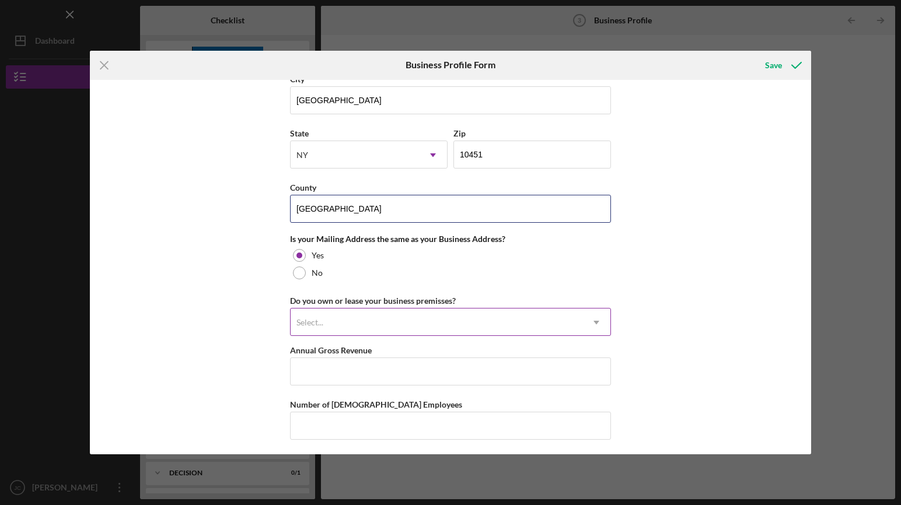
type input "[GEOGRAPHIC_DATA]"
click at [476, 322] on div "Select..." at bounding box center [437, 322] width 292 height 27
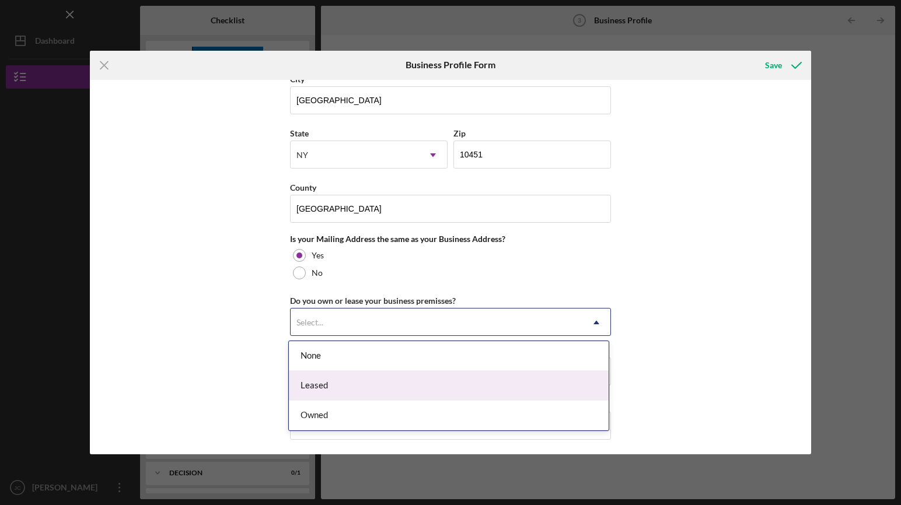
click at [389, 388] on div "Leased" at bounding box center [449, 386] width 320 height 30
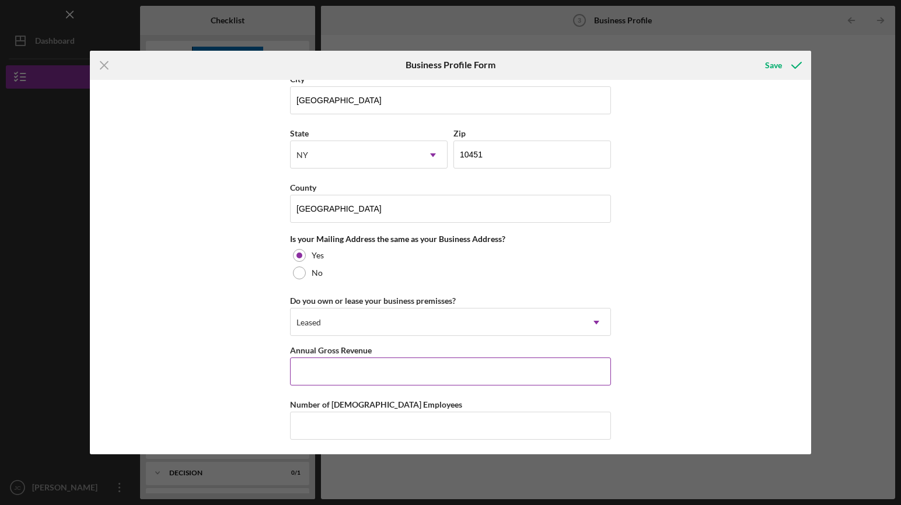
click at [367, 375] on input "Annual Gross Revenue" at bounding box center [450, 372] width 321 height 28
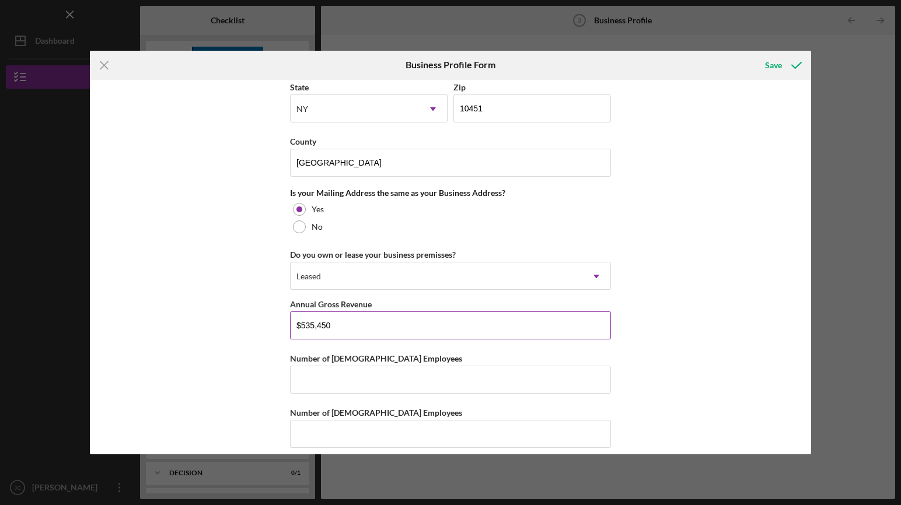
scroll to position [818, 0]
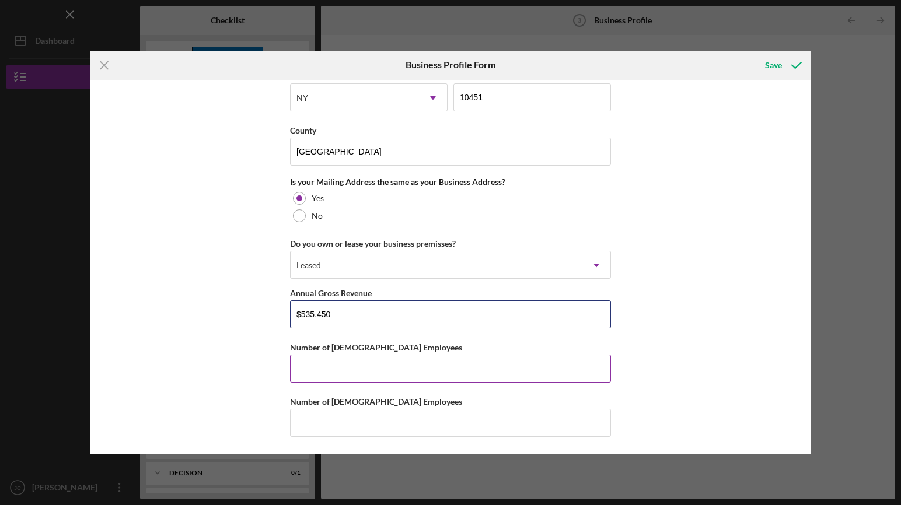
type input "$535,450"
click at [484, 364] on input "Number of [DEMOGRAPHIC_DATA] Employees" at bounding box center [450, 369] width 321 height 28
type input "2"
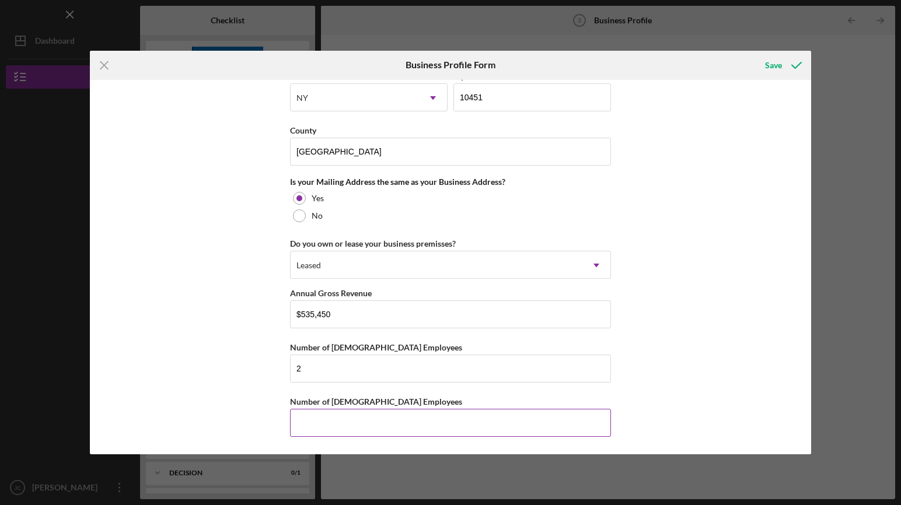
click at [461, 420] on input "Number of [DEMOGRAPHIC_DATA] Employees" at bounding box center [450, 423] width 321 height 28
type input "1"
click at [335, 423] on input "1" at bounding box center [450, 423] width 321 height 28
type input "2"
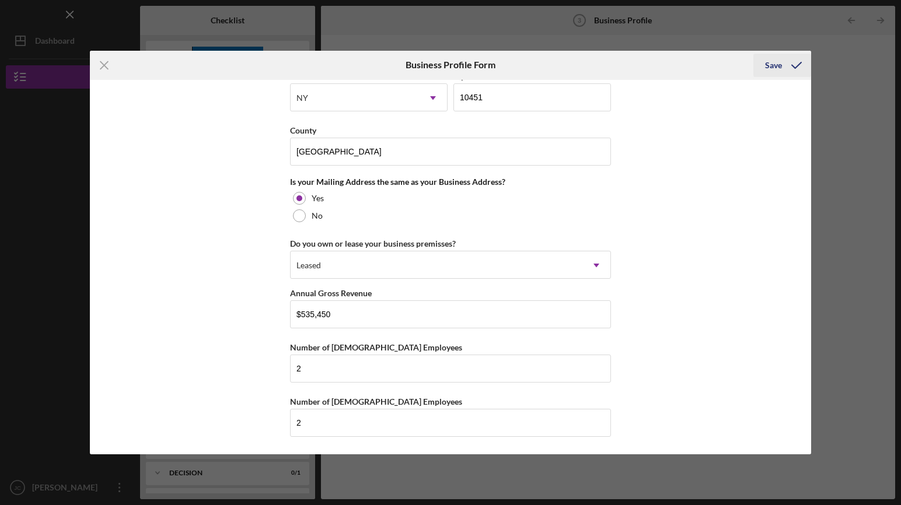
click at [770, 65] on div "Save" at bounding box center [773, 65] width 17 height 23
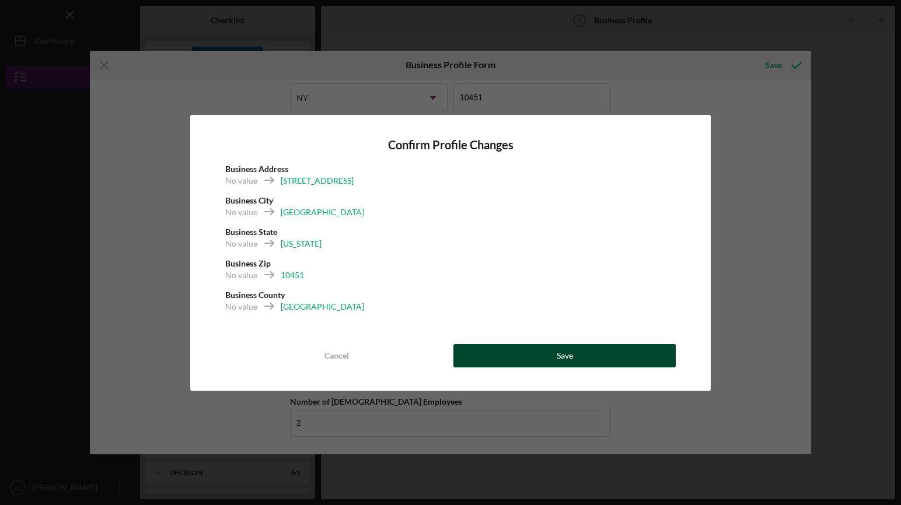
click at [536, 354] on button "Save" at bounding box center [564, 355] width 222 height 23
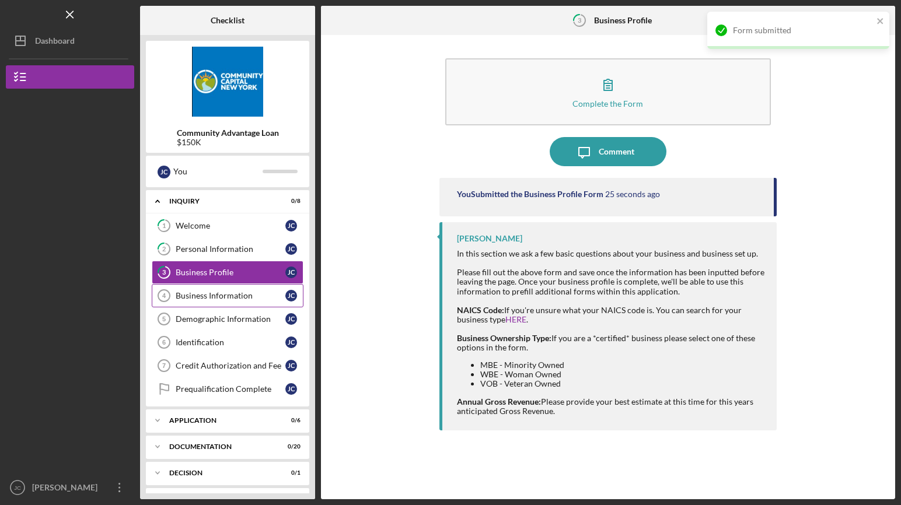
click at [218, 296] on div "Business Information" at bounding box center [231, 295] width 110 height 9
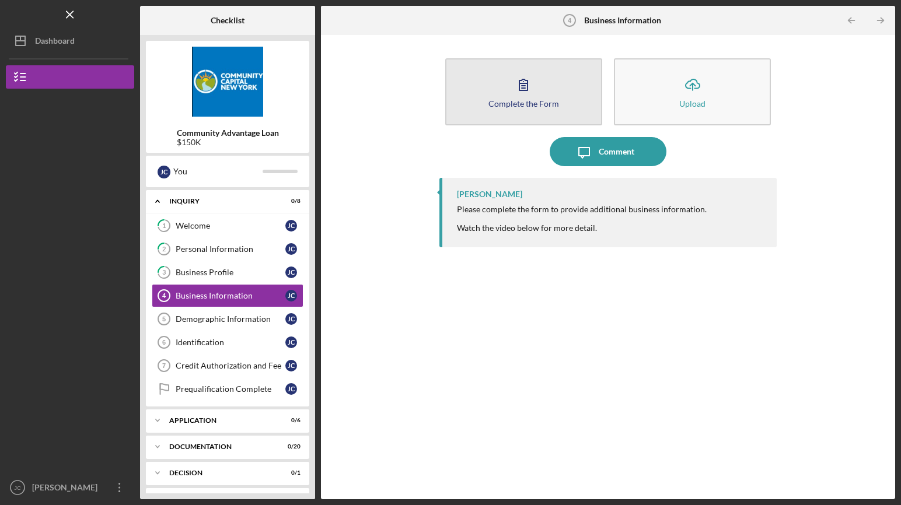
click at [528, 99] on div "Complete the Form" at bounding box center [524, 103] width 71 height 9
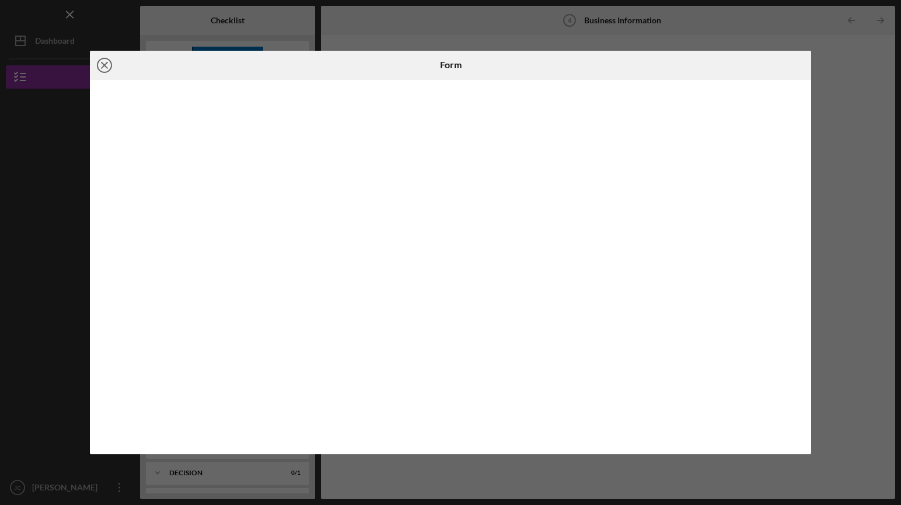
click at [104, 65] on line at bounding box center [105, 65] width 6 height 6
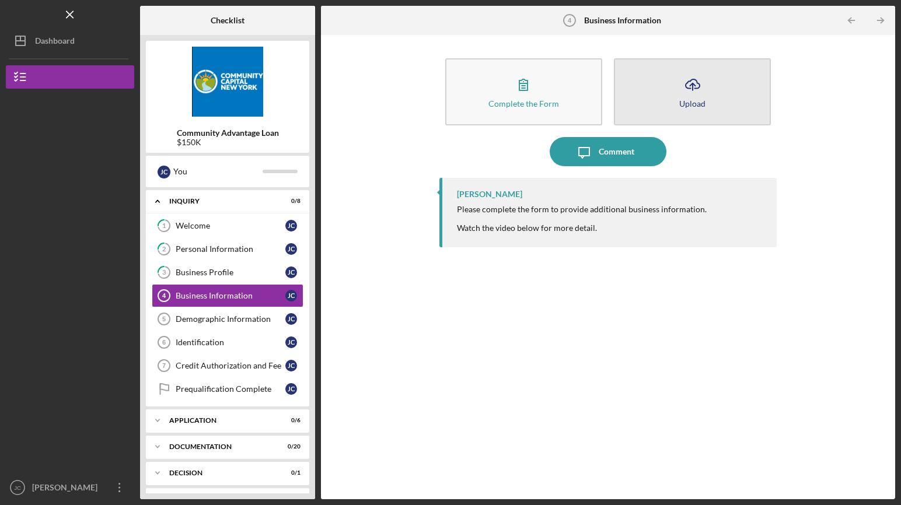
click at [706, 91] on button "Icon/Upload Upload" at bounding box center [692, 91] width 157 height 67
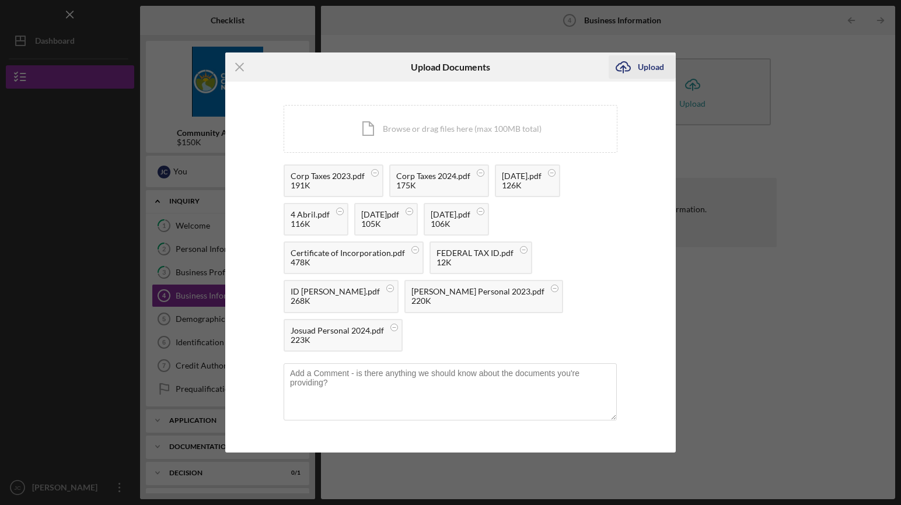
click at [644, 65] on div "Upload" at bounding box center [651, 66] width 26 height 23
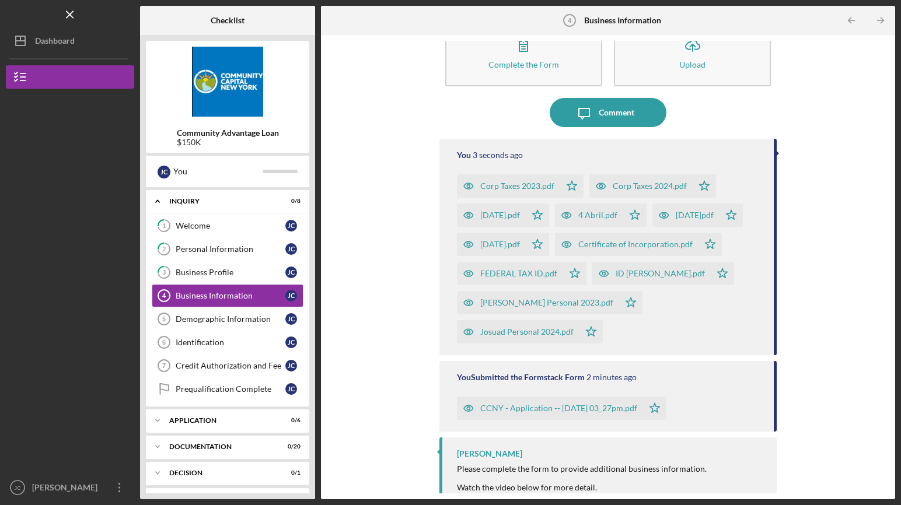
scroll to position [53, 0]
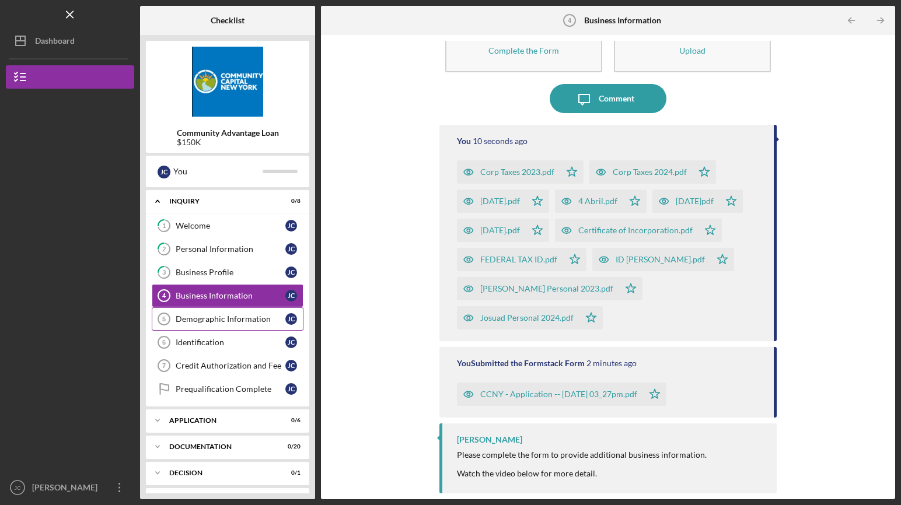
click at [212, 319] on div "Demographic Information" at bounding box center [231, 319] width 110 height 9
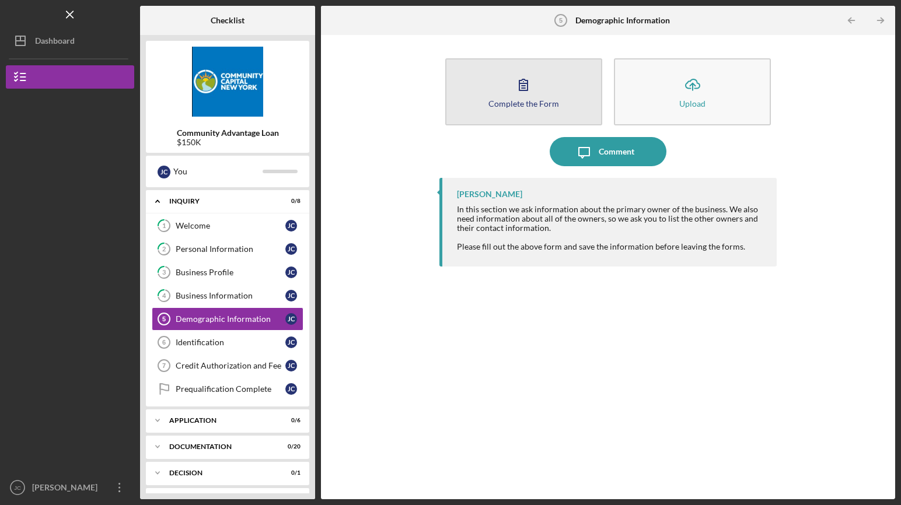
click at [510, 93] on icon "button" at bounding box center [523, 84] width 29 height 29
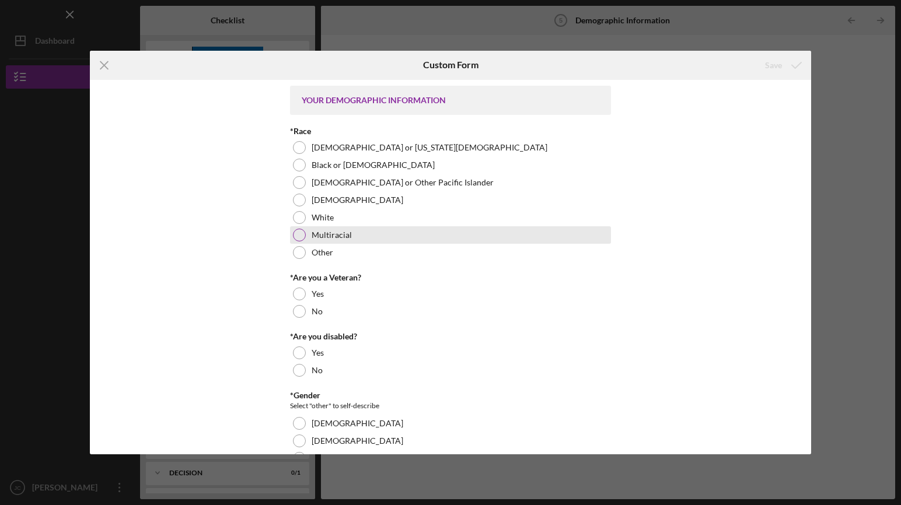
click at [299, 238] on div at bounding box center [299, 235] width 13 height 13
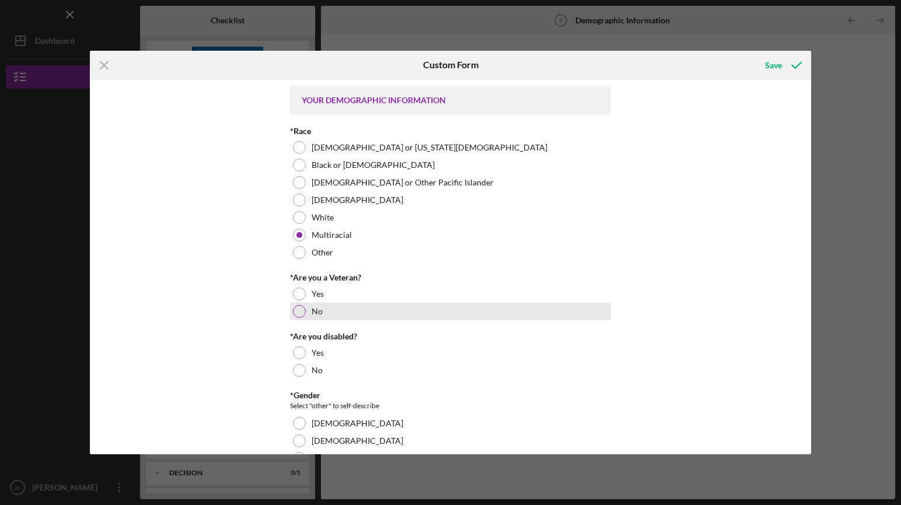
click at [301, 308] on div at bounding box center [299, 311] width 13 height 13
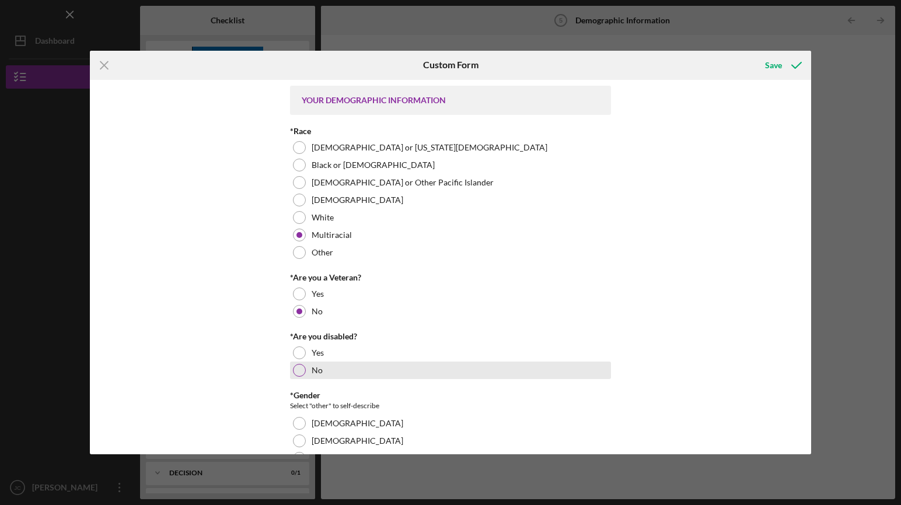
click at [299, 375] on div at bounding box center [299, 370] width 13 height 13
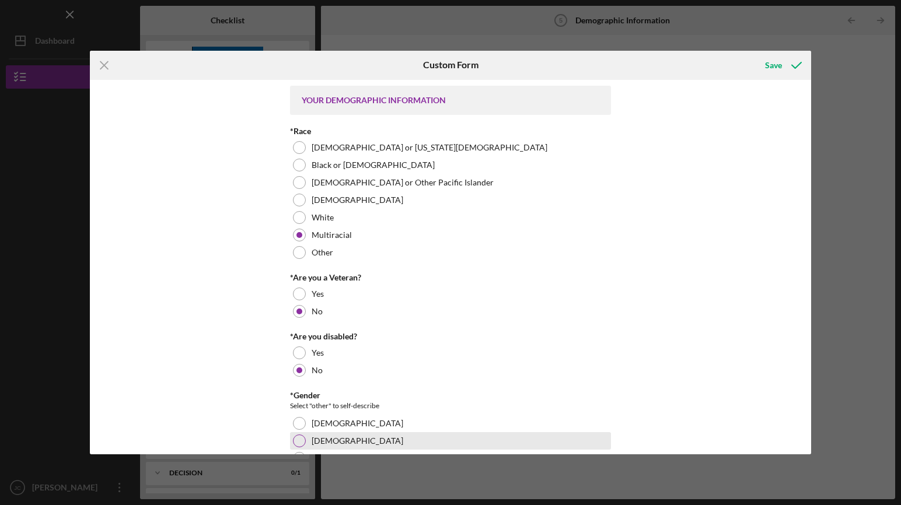
click at [298, 437] on div at bounding box center [299, 441] width 13 height 13
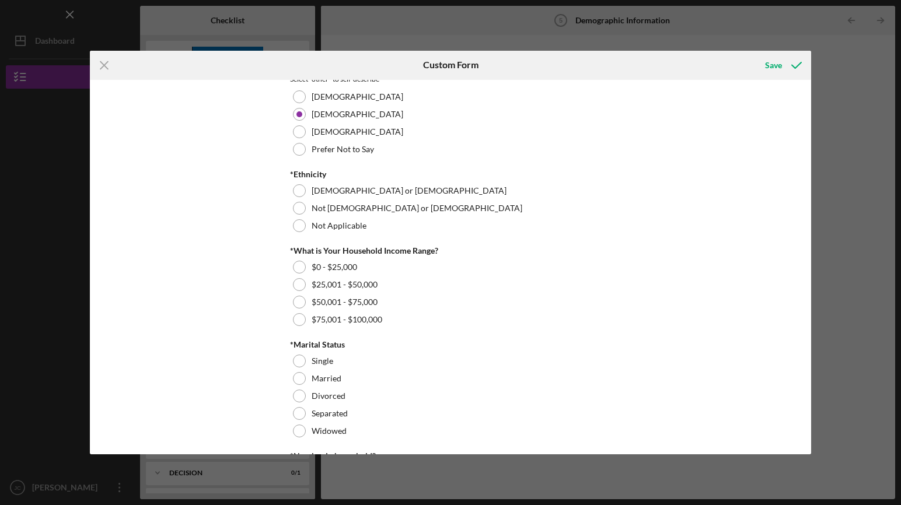
scroll to position [288, 0]
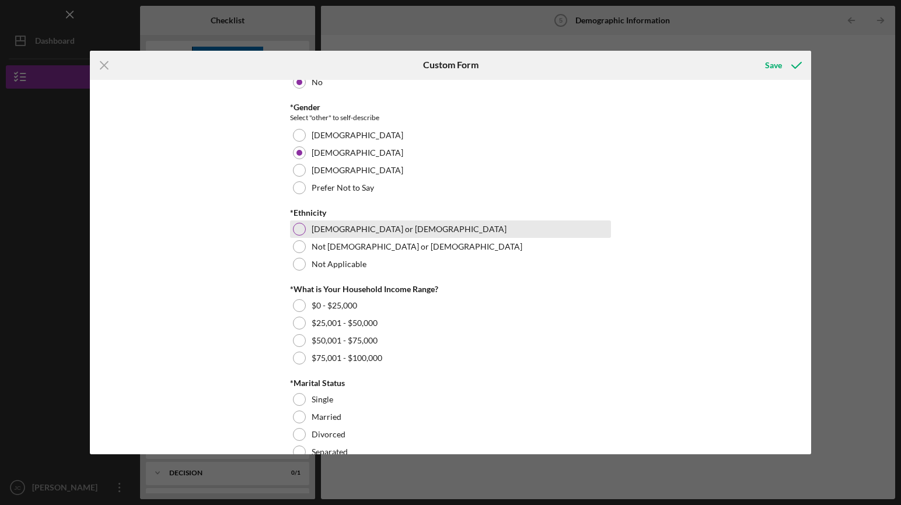
click at [298, 227] on div at bounding box center [299, 229] width 13 height 13
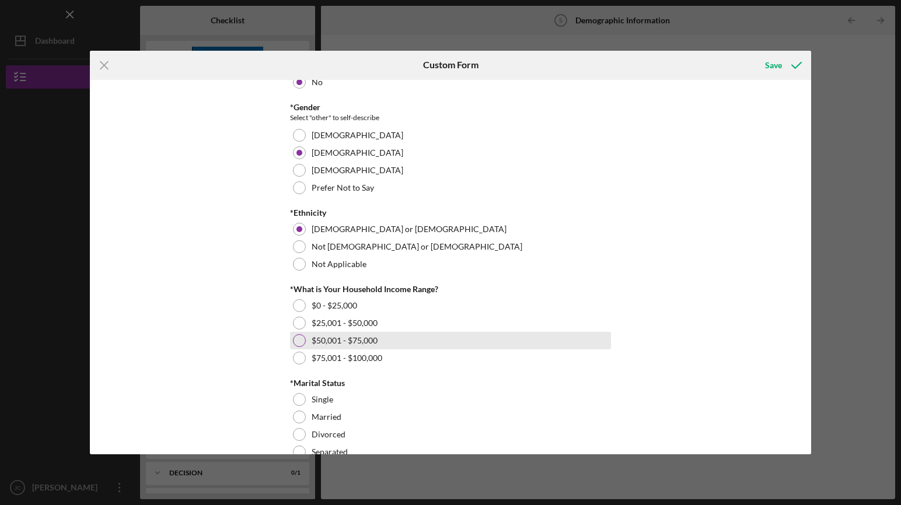
click at [300, 339] on div at bounding box center [299, 340] width 13 height 13
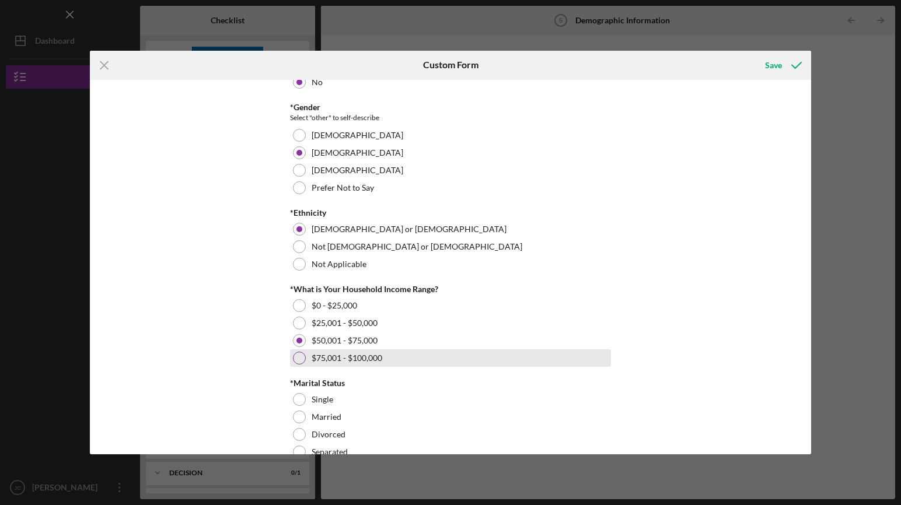
click at [298, 354] on div at bounding box center [299, 358] width 13 height 13
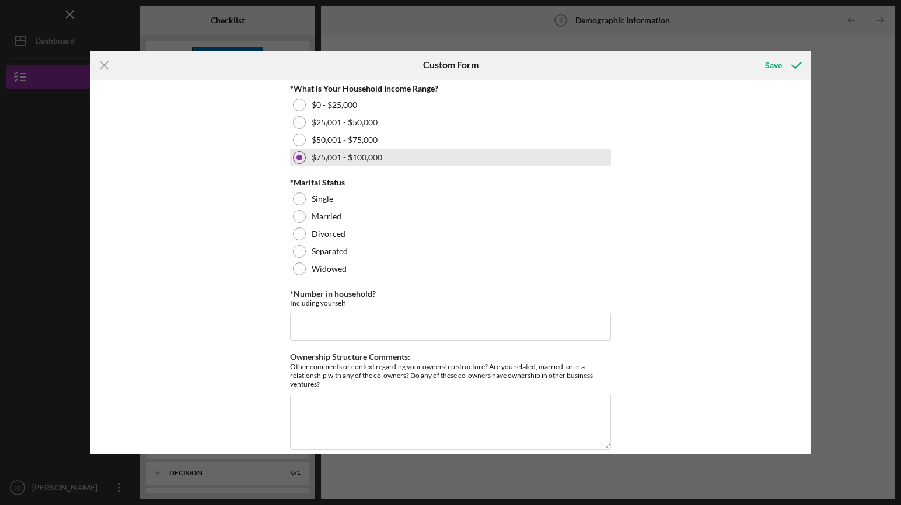
scroll to position [503, 0]
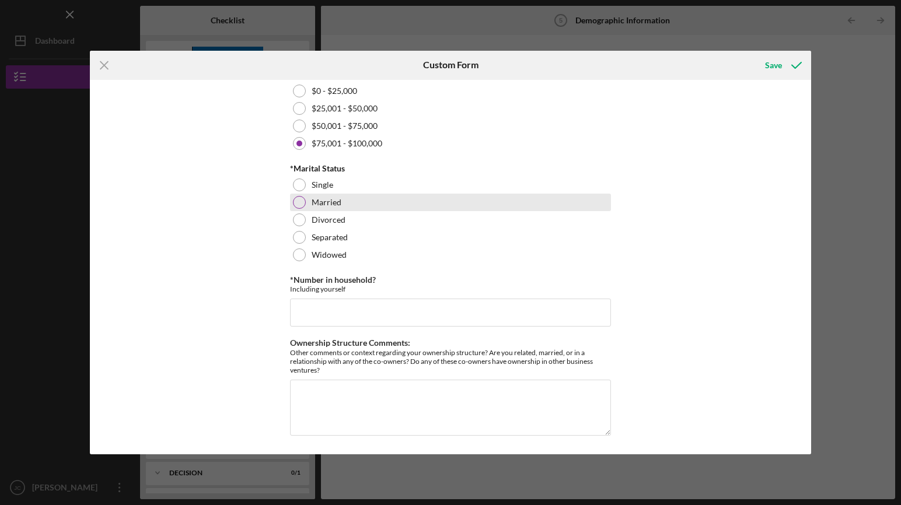
click at [298, 204] on div at bounding box center [299, 202] width 13 height 13
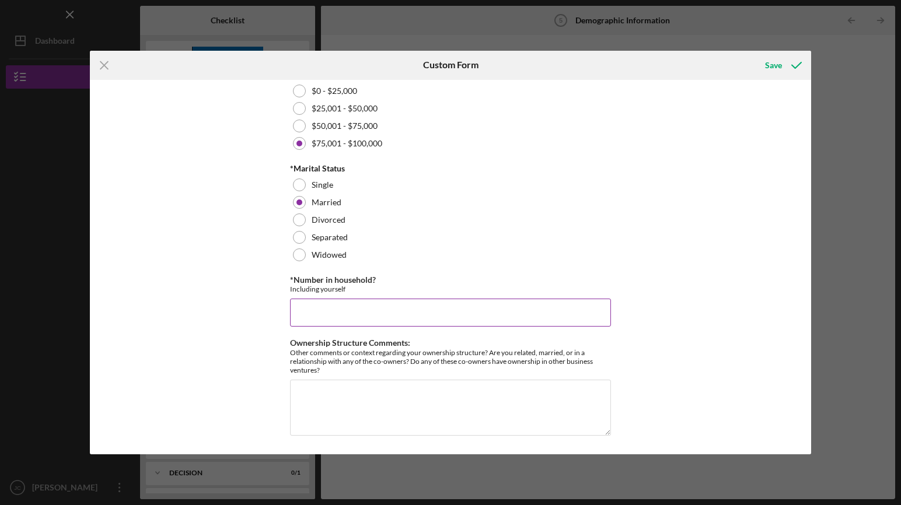
click at [347, 308] on input "*Number in household?" at bounding box center [450, 313] width 321 height 28
type input "4"
click at [769, 65] on div "Save" at bounding box center [773, 65] width 17 height 23
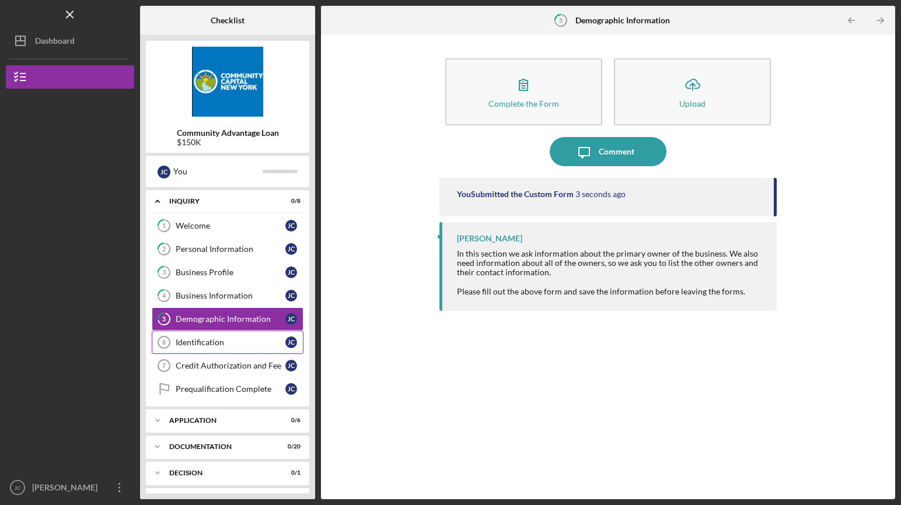
drag, startPoint x: 218, startPoint y: 343, endPoint x: 280, endPoint y: 347, distance: 62.0
click at [217, 343] on div "Identification" at bounding box center [231, 342] width 110 height 9
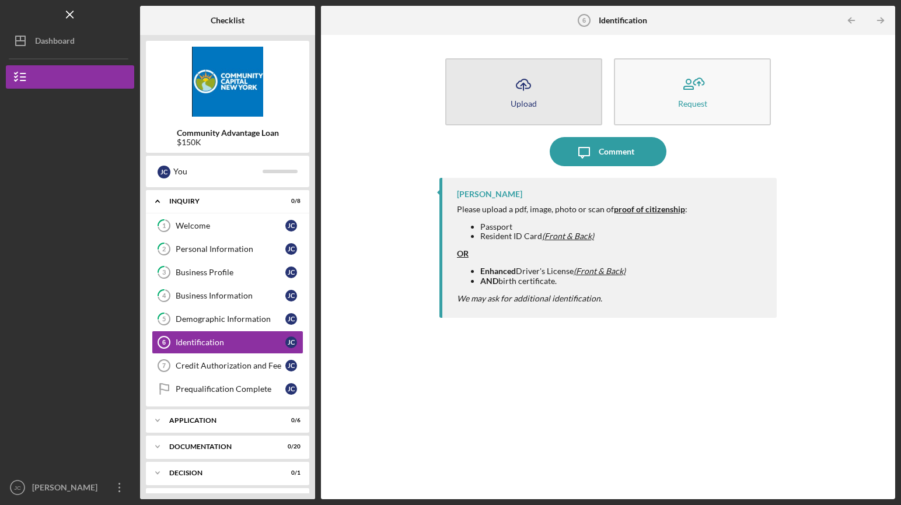
click at [509, 103] on button "Icon/Upload Upload" at bounding box center [523, 91] width 157 height 67
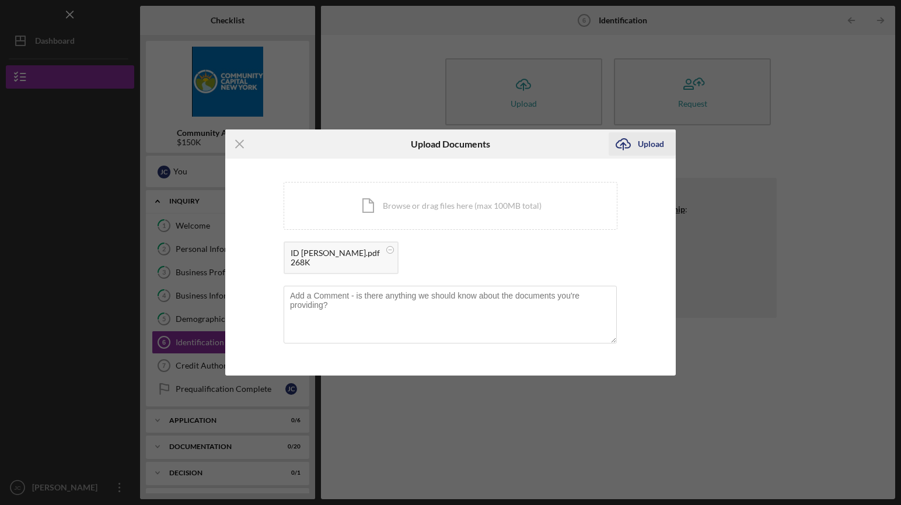
click at [651, 142] on div "Upload" at bounding box center [651, 143] width 26 height 23
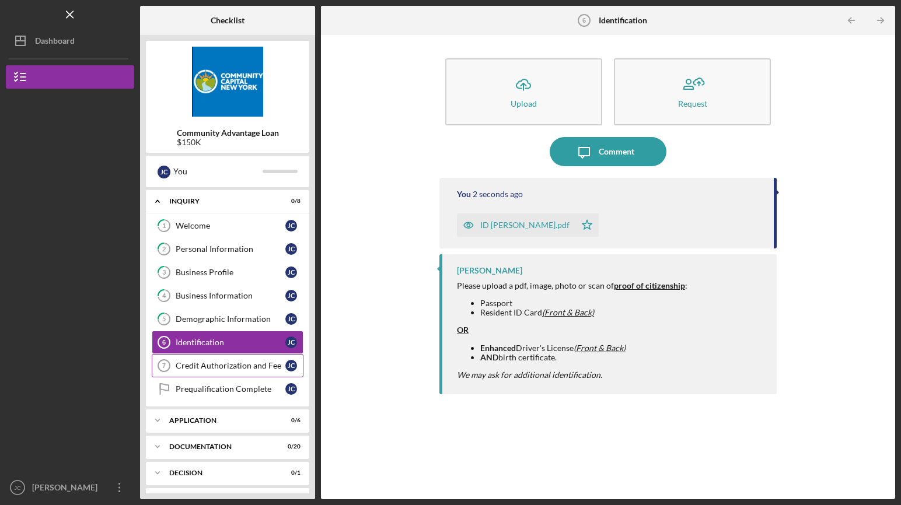
click at [217, 369] on div "Credit Authorization and Fee" at bounding box center [231, 365] width 110 height 9
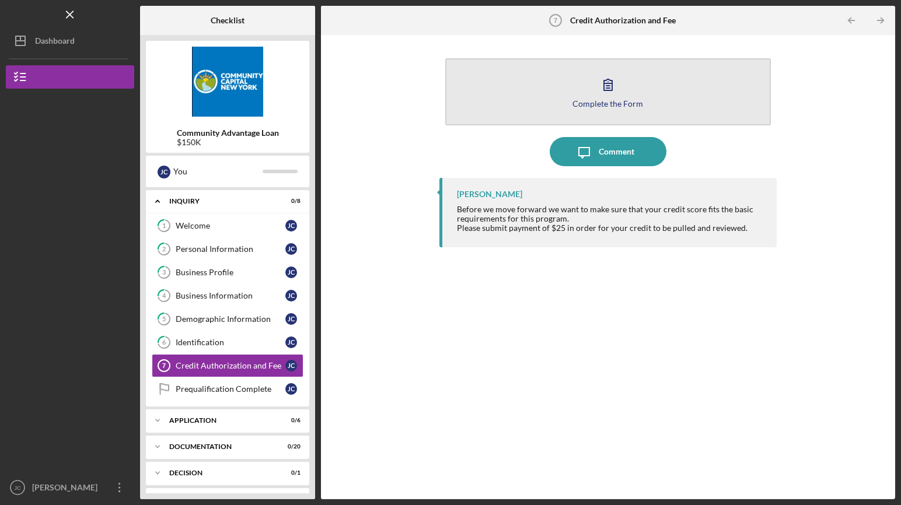
click at [618, 95] on icon "button" at bounding box center [608, 84] width 29 height 29
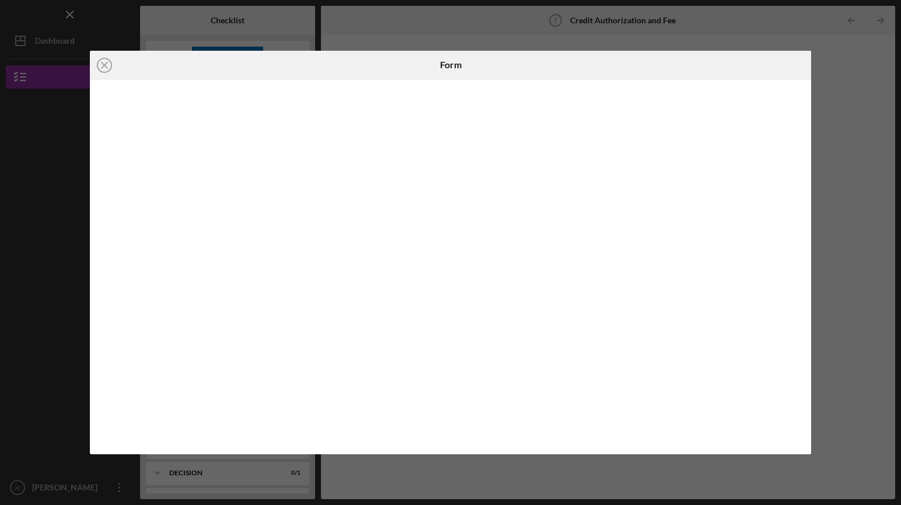
click at [106, 64] on icon "Icon/Close" at bounding box center [104, 65] width 29 height 29
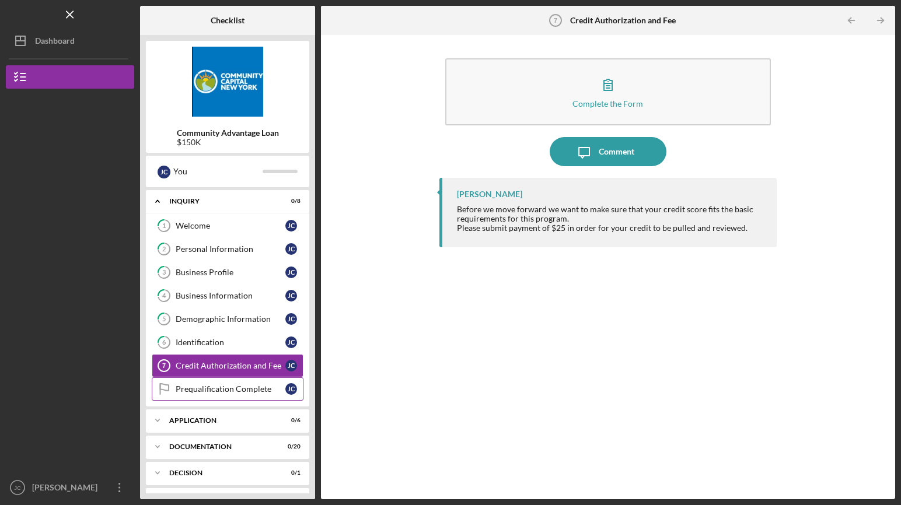
click at [219, 393] on div "Prequalification Complete" at bounding box center [231, 389] width 110 height 9
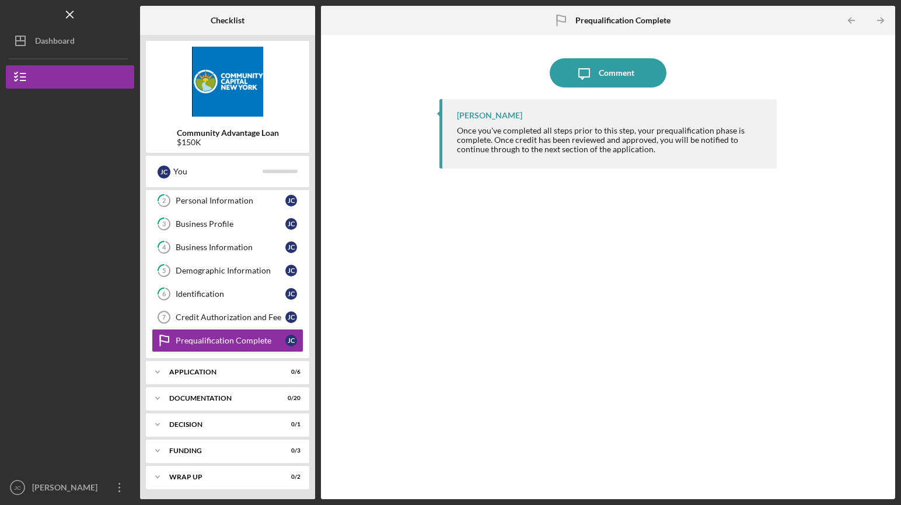
scroll to position [50, 0]
click at [214, 369] on div "Application" at bounding box center [231, 370] width 125 height 7
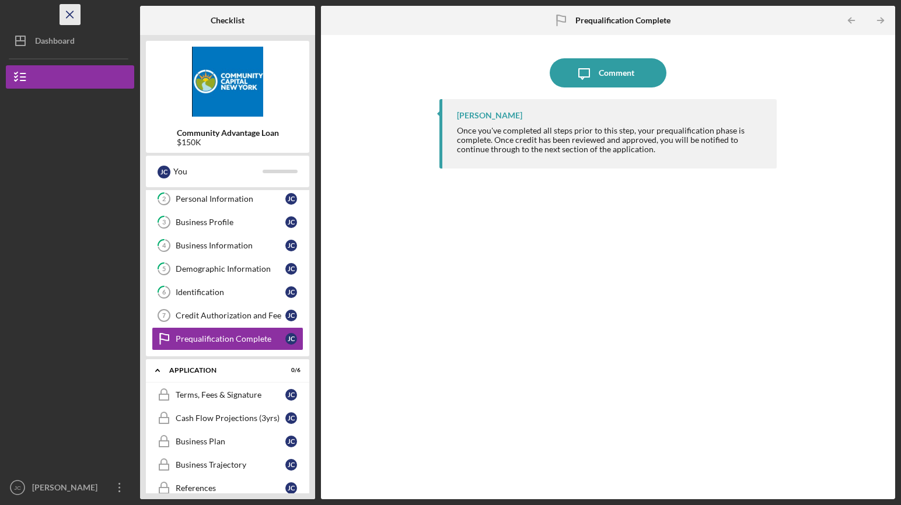
click at [72, 16] on icon "Icon/Menu Close" at bounding box center [70, 15] width 26 height 26
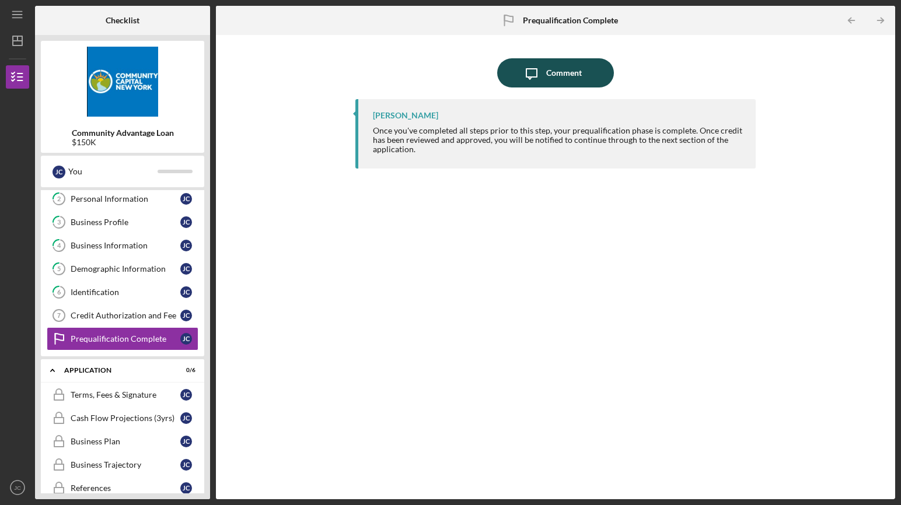
click at [568, 72] on div "Comment" at bounding box center [564, 72] width 36 height 29
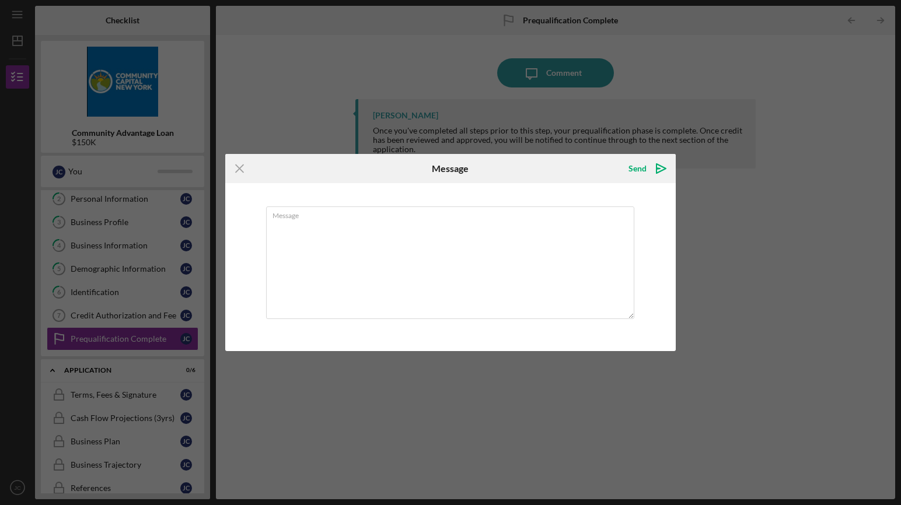
click at [236, 168] on icon "Icon/Menu Close" at bounding box center [239, 168] width 29 height 29
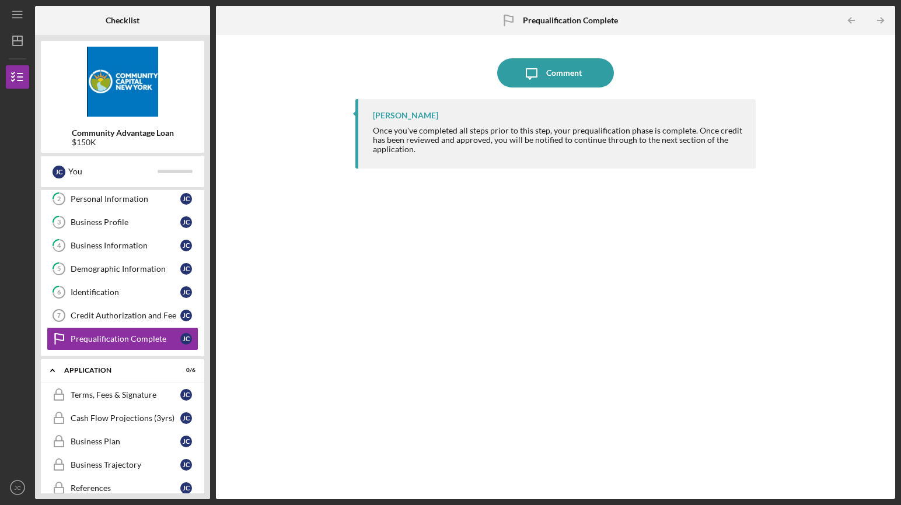
click at [113, 17] on b "Checklist" at bounding box center [123, 20] width 34 height 9
click at [26, 14] on icon "Icon/Menu" at bounding box center [18, 15] width 26 height 26
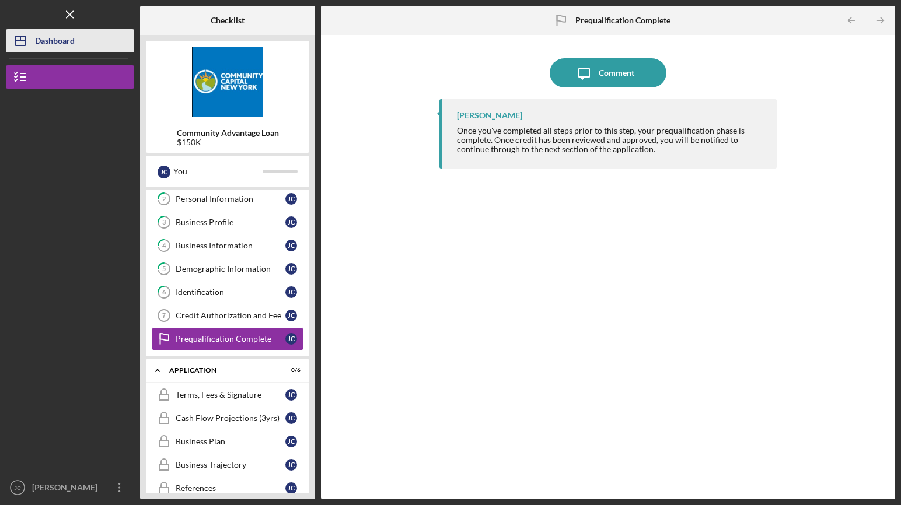
click at [54, 37] on div "Dashboard" at bounding box center [55, 42] width 40 height 26
